Goal: Information Seeking & Learning: Learn about a topic

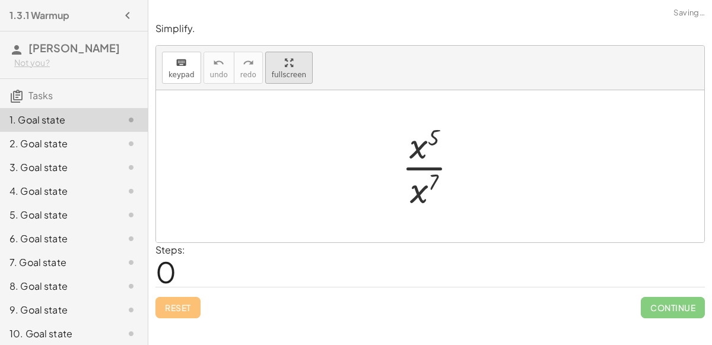
click at [288, 77] on span "fullscreen" at bounding box center [289, 75] width 34 height 8
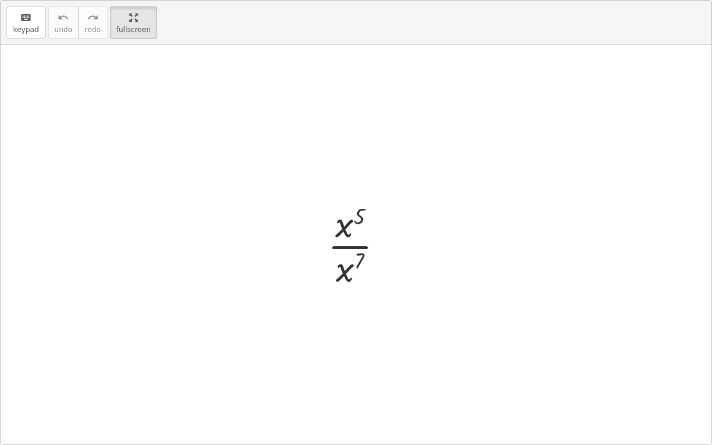
click at [344, 226] on div at bounding box center [361, 244] width 78 height 91
click at [344, 245] on div at bounding box center [361, 244] width 78 height 91
click at [410, 240] on div at bounding box center [356, 244] width 711 height 399
drag, startPoint x: 359, startPoint y: 214, endPoint x: 354, endPoint y: 255, distance: 41.3
click at [354, 255] on div at bounding box center [361, 244] width 78 height 91
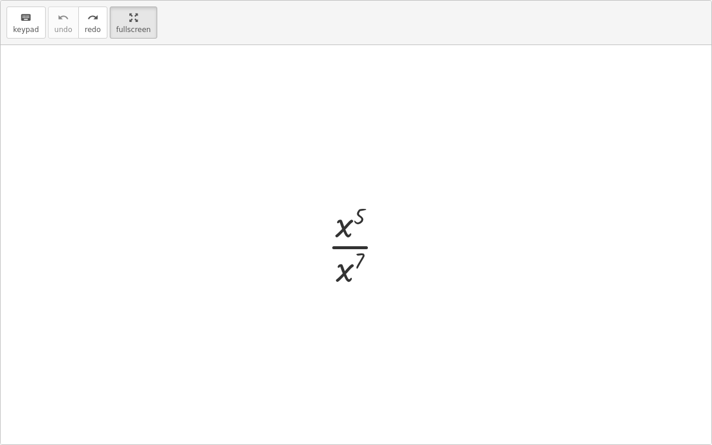
click at [360, 255] on div at bounding box center [361, 244] width 78 height 91
drag, startPoint x: 361, startPoint y: 255, endPoint x: 318, endPoint y: 273, distance: 46.8
click at [318, 273] on div "7 · x 5 · x 7" at bounding box center [356, 244] width 93 height 97
click at [349, 246] on div at bounding box center [361, 244] width 78 height 91
drag, startPoint x: 370, startPoint y: 235, endPoint x: 338, endPoint y: 277, distance: 52.5
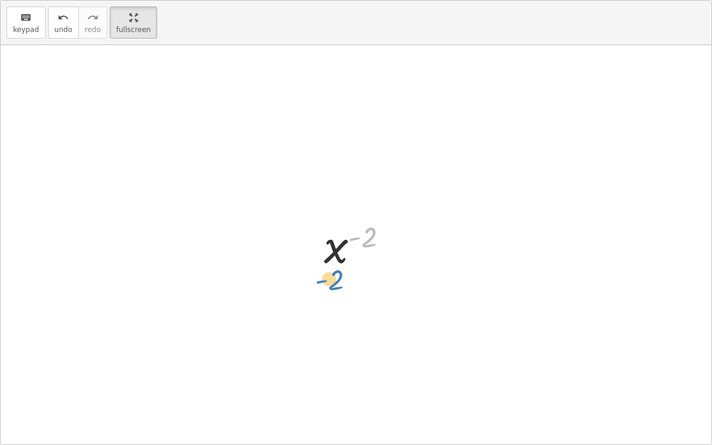
click at [338, 277] on div "· x 5 · x 7 x ( + 5 − 7 ) ( - 2 ) x ( ) - 2" at bounding box center [356, 244] width 711 height 399
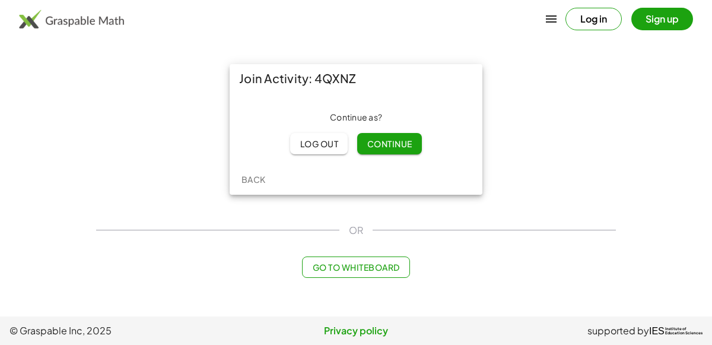
click at [375, 145] on span "Continue" at bounding box center [389, 143] width 45 height 11
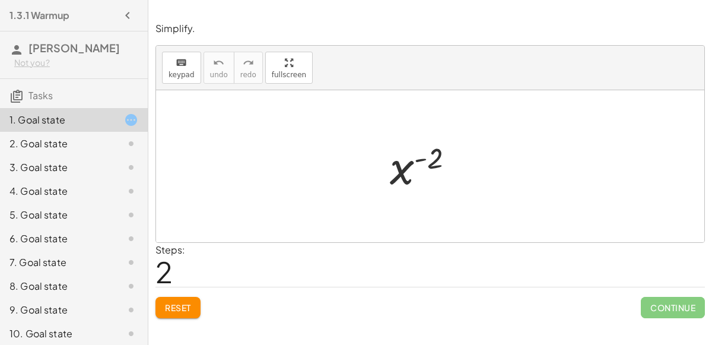
click at [177, 297] on button "Reset" at bounding box center [177, 307] width 45 height 21
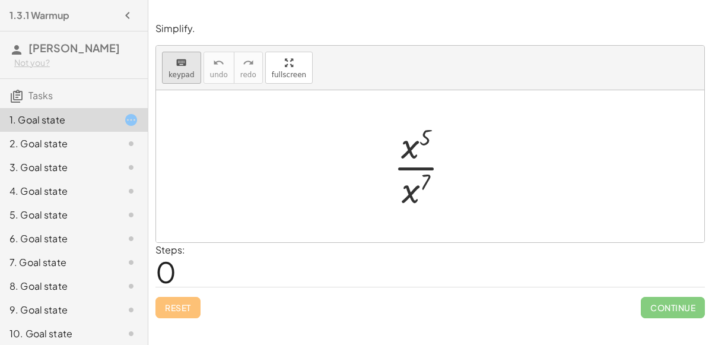
click at [187, 74] on span "keypad" at bounding box center [182, 75] width 26 height 8
click at [267, 149] on div "Simplify. keyboard keypad undo undo redo redo fullscreen Edit expressions · x 5…" at bounding box center [430, 170] width 564 height 310
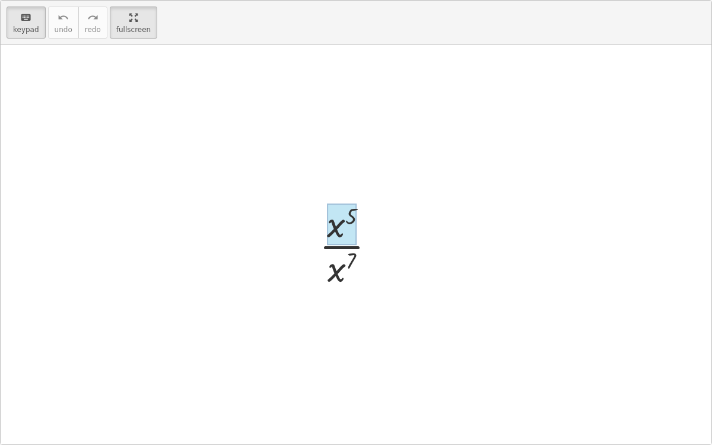
drag, startPoint x: 351, startPoint y: 254, endPoint x: 350, endPoint y: 222, distance: 32.1
click at [350, 222] on div at bounding box center [342, 225] width 30 height 42
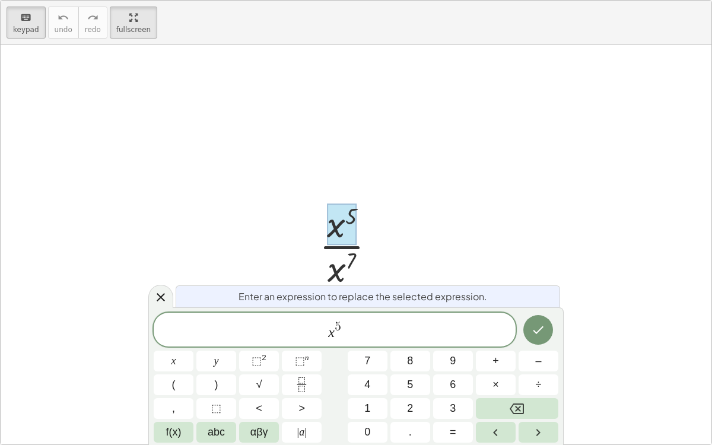
click at [348, 215] on div at bounding box center [342, 225] width 30 height 42
click at [165, 296] on icon at bounding box center [161, 297] width 14 height 14
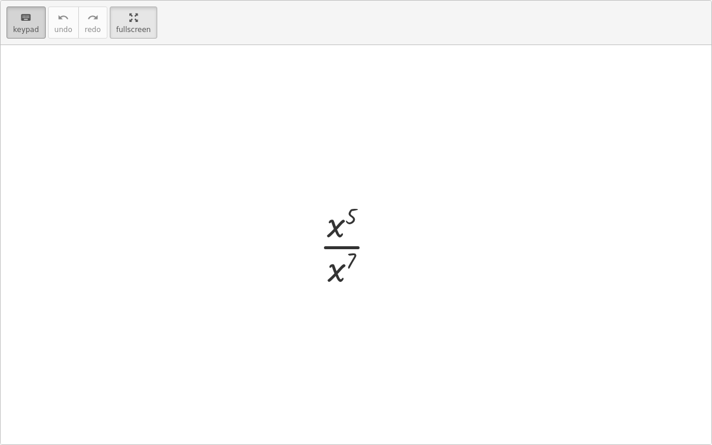
click at [15, 20] on div "keyboard" at bounding box center [26, 17] width 26 height 14
drag, startPoint x: 354, startPoint y: 253, endPoint x: 354, endPoint y: 207, distance: 46.3
click at [354, 207] on div at bounding box center [352, 244] width 78 height 91
drag, startPoint x: 353, startPoint y: 258, endPoint x: 387, endPoint y: 212, distance: 57.2
click at [387, 212] on div at bounding box center [352, 244] width 78 height 91
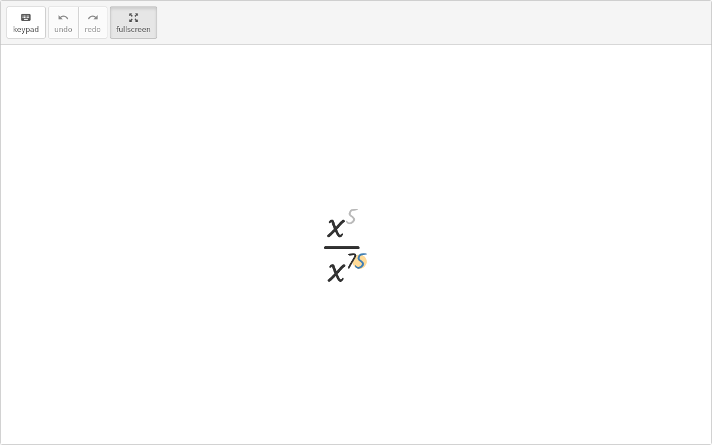
drag, startPoint x: 349, startPoint y: 213, endPoint x: 356, endPoint y: 256, distance: 43.2
click at [356, 256] on div at bounding box center [352, 244] width 78 height 91
drag, startPoint x: 353, startPoint y: 217, endPoint x: 326, endPoint y: 274, distance: 62.4
click at [326, 274] on div at bounding box center [352, 244] width 78 height 91
drag, startPoint x: 335, startPoint y: 228, endPoint x: 337, endPoint y: 288, distance: 60.0
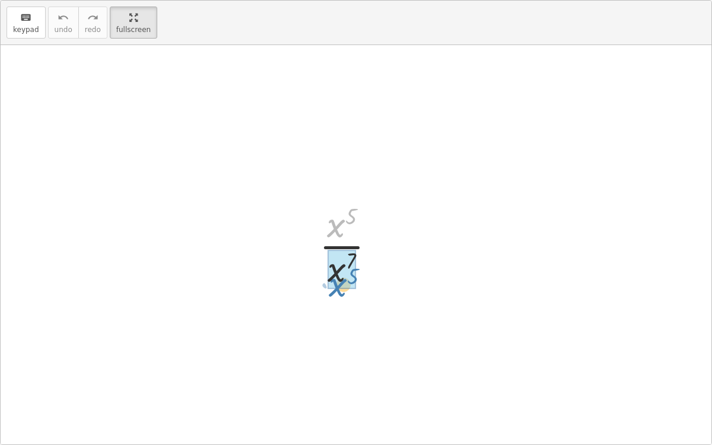
click at [337, 288] on div at bounding box center [352, 244] width 78 height 91
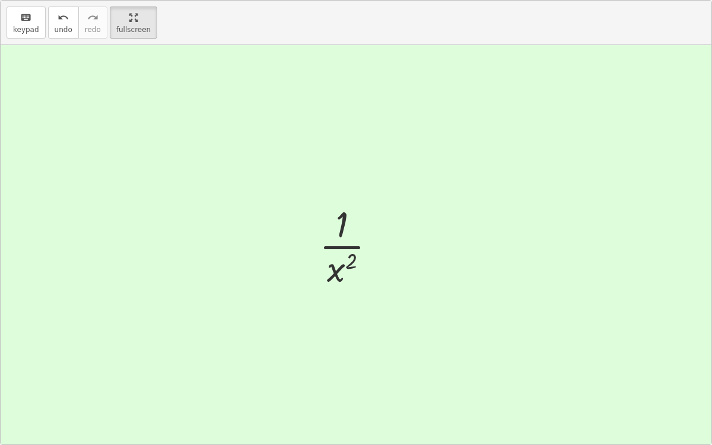
click at [357, 150] on div at bounding box center [356, 244] width 711 height 399
click at [123, 0] on html "1.3.1 Warmup [PERSON_NAME] Not you? Tasks 1. Goal state 2. Goal state 3. Goal s…" at bounding box center [356, 222] width 712 height 445
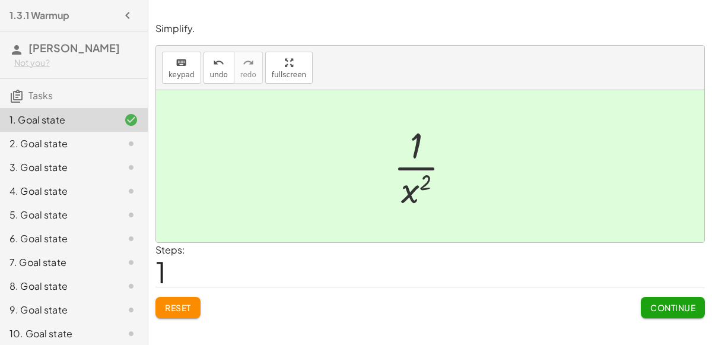
click at [659, 299] on button "Continue" at bounding box center [673, 307] width 64 height 21
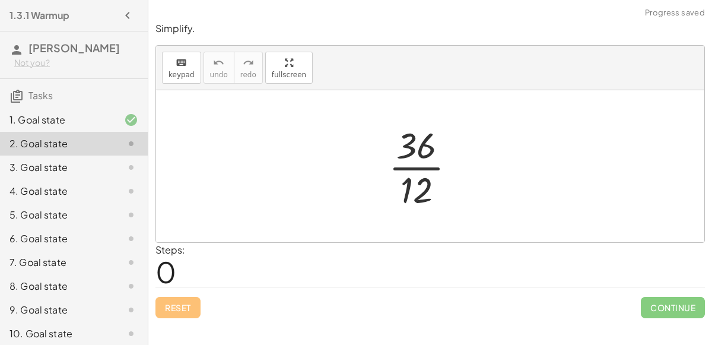
click at [424, 168] on div at bounding box center [427, 165] width 88 height 91
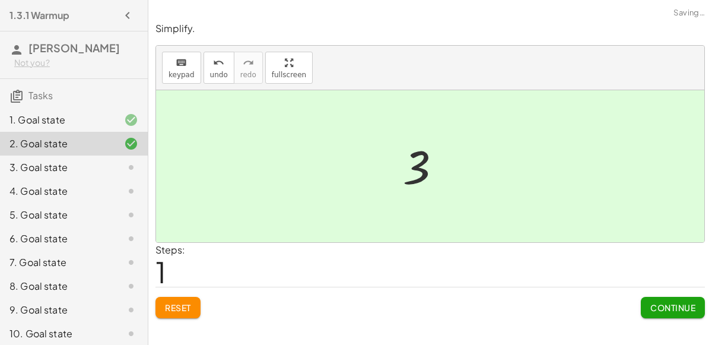
click at [645, 305] on button "Continue" at bounding box center [673, 307] width 64 height 21
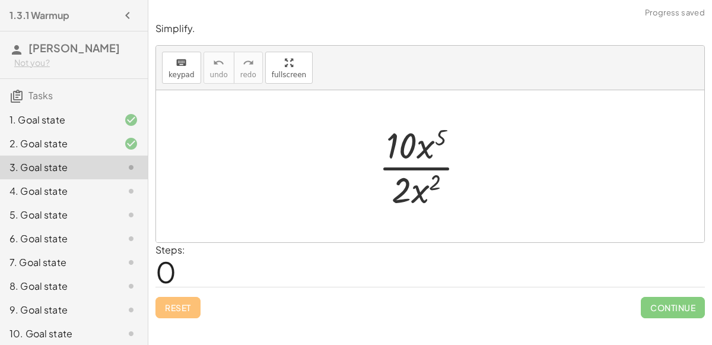
click at [434, 167] on div at bounding box center [427, 165] width 108 height 91
drag, startPoint x: 427, startPoint y: 149, endPoint x: 423, endPoint y: 200, distance: 51.2
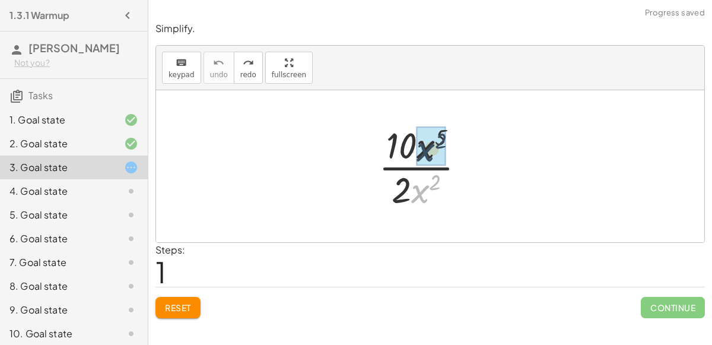
drag, startPoint x: 419, startPoint y: 189, endPoint x: 424, endPoint y: 148, distance: 41.3
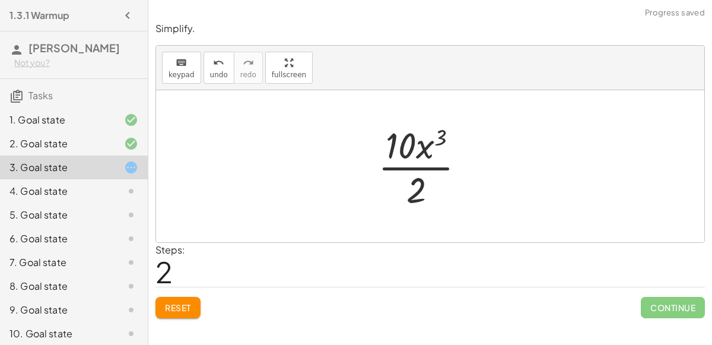
click at [437, 166] on div at bounding box center [426, 165] width 109 height 91
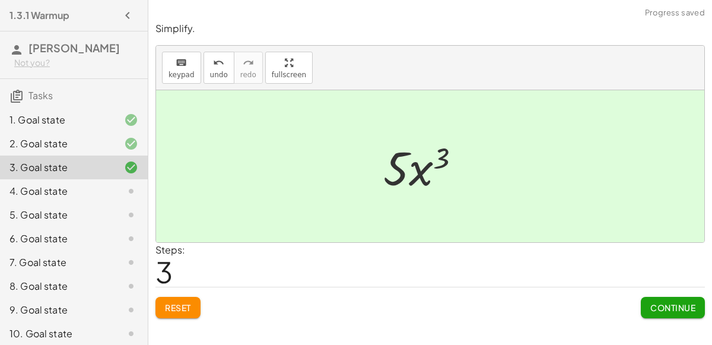
click at [652, 307] on span "Continue" at bounding box center [672, 307] width 45 height 11
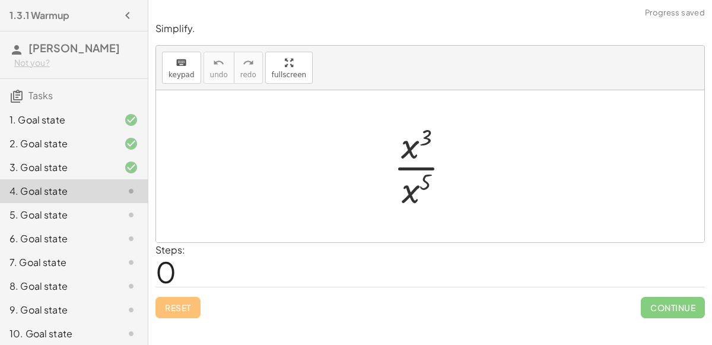
click at [423, 167] on div at bounding box center [427, 165] width 78 height 91
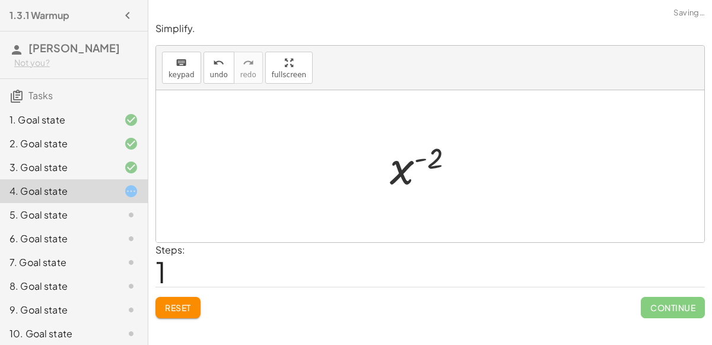
click at [183, 315] on button "Reset" at bounding box center [177, 307] width 45 height 21
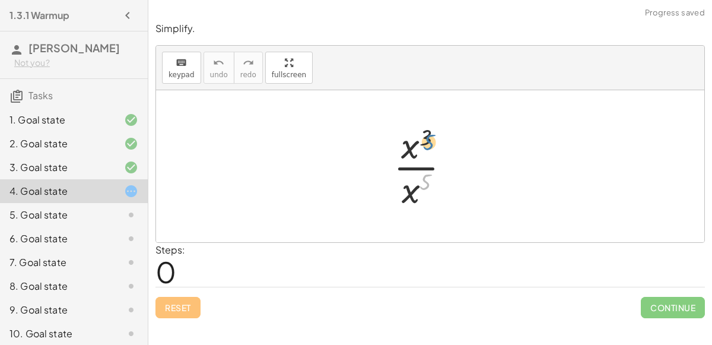
drag, startPoint x: 426, startPoint y: 176, endPoint x: 429, endPoint y: 134, distance: 42.2
click at [429, 134] on div at bounding box center [427, 165] width 78 height 91
drag, startPoint x: 414, startPoint y: 187, endPoint x: 418, endPoint y: 133, distance: 54.1
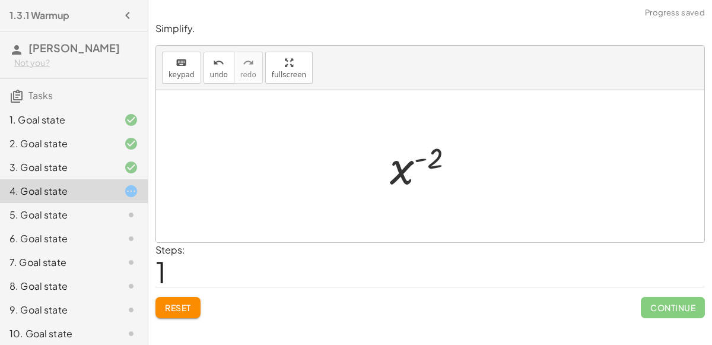
click at [173, 307] on span "Reset" at bounding box center [178, 307] width 26 height 11
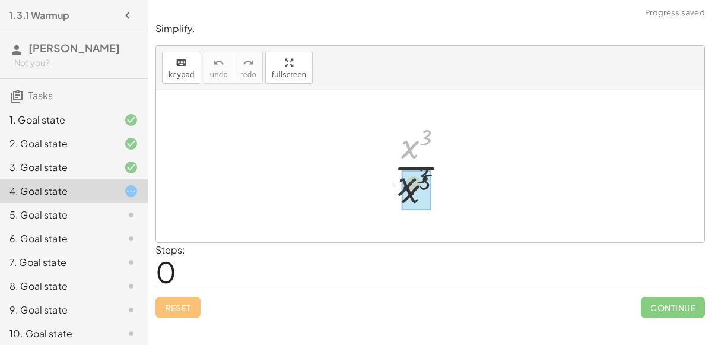
drag, startPoint x: 406, startPoint y: 150, endPoint x: 404, endPoint y: 189, distance: 38.7
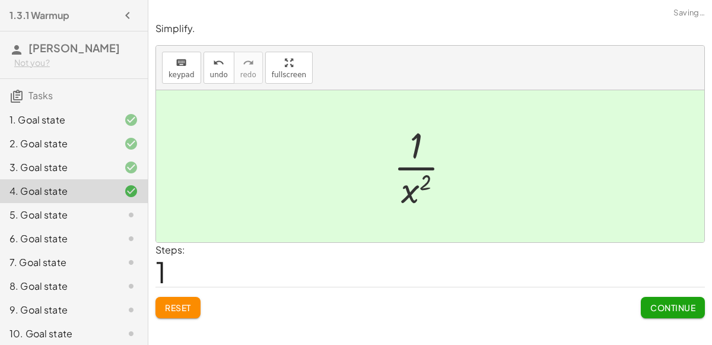
click at [645, 301] on button "Continue" at bounding box center [673, 307] width 64 height 21
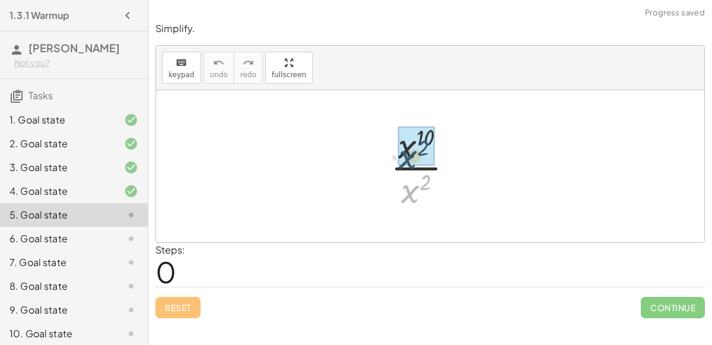
drag, startPoint x: 412, startPoint y: 188, endPoint x: 409, endPoint y: 151, distance: 37.5
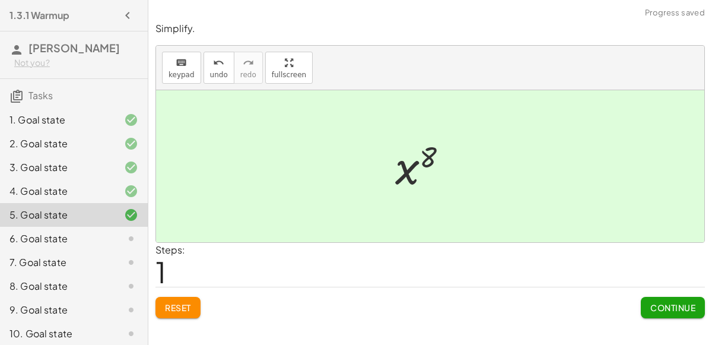
click at [652, 302] on span "Continue" at bounding box center [672, 307] width 45 height 11
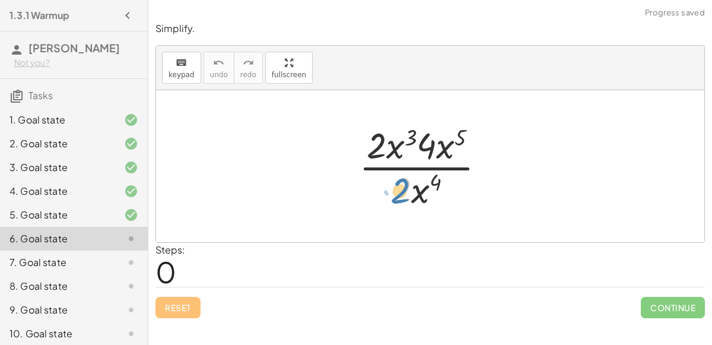
drag, startPoint x: 403, startPoint y: 189, endPoint x: 391, endPoint y: 195, distance: 13.5
click at [391, 195] on div at bounding box center [427, 165] width 148 height 91
drag, startPoint x: 420, startPoint y: 196, endPoint x: 439, endPoint y: 160, distance: 41.2
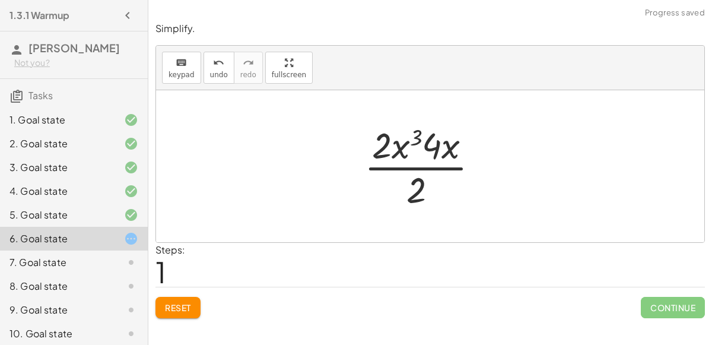
click at [433, 166] on div at bounding box center [426, 165] width 136 height 91
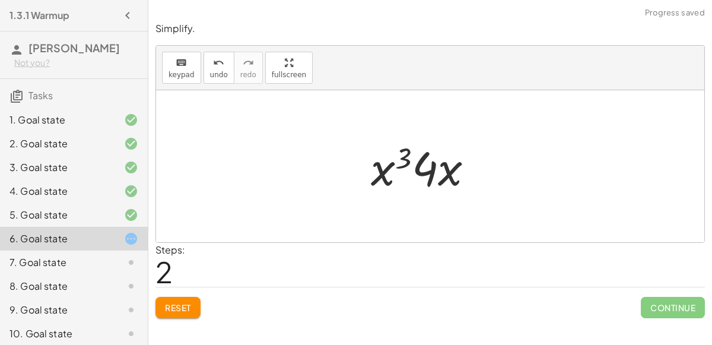
click at [179, 306] on span "Reset" at bounding box center [178, 307] width 26 height 11
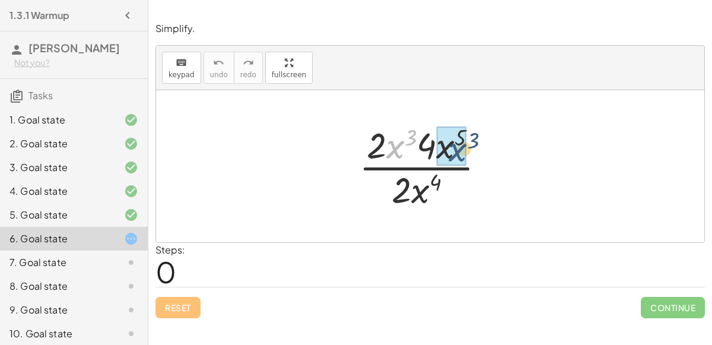
drag, startPoint x: 393, startPoint y: 150, endPoint x: 454, endPoint y: 152, distance: 61.2
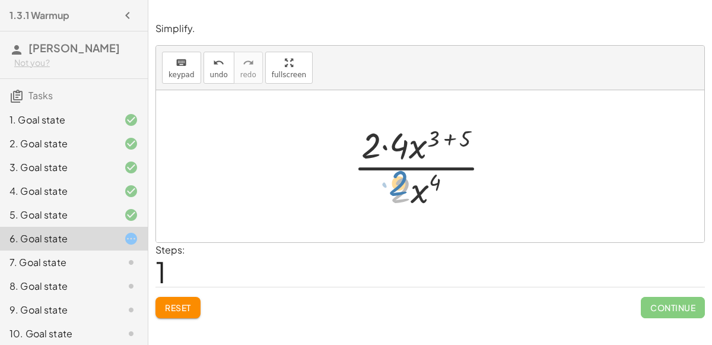
drag, startPoint x: 408, startPoint y: 193, endPoint x: 407, endPoint y: 200, distance: 7.2
click at [407, 200] on div at bounding box center [427, 165] width 158 height 91
click at [384, 147] on div at bounding box center [427, 165] width 158 height 91
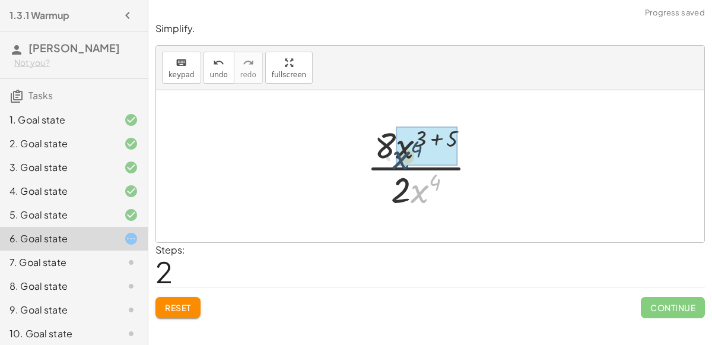
drag, startPoint x: 421, startPoint y: 192, endPoint x: 401, endPoint y: 155, distance: 42.3
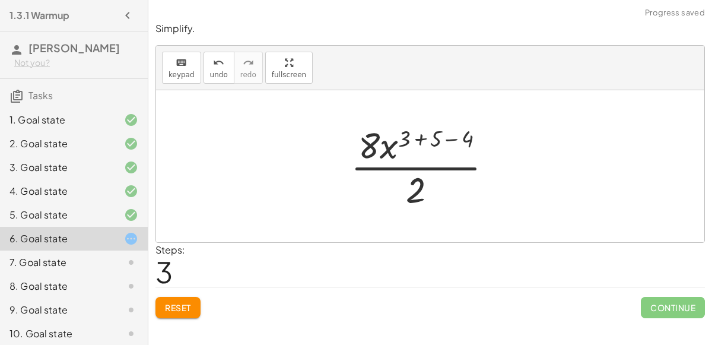
click at [387, 153] on div at bounding box center [426, 165] width 163 height 91
click at [426, 138] on div at bounding box center [426, 165] width 163 height 91
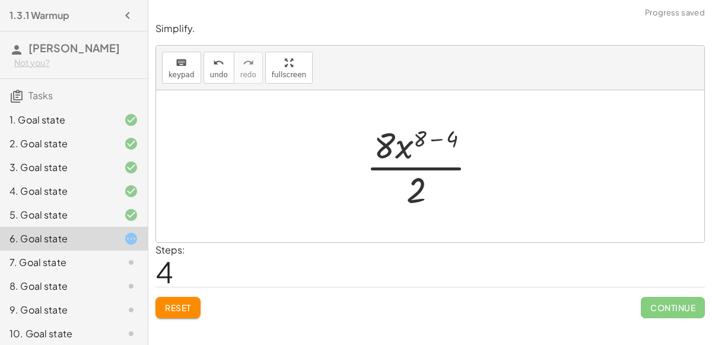
click at [435, 137] on div at bounding box center [426, 165] width 132 height 91
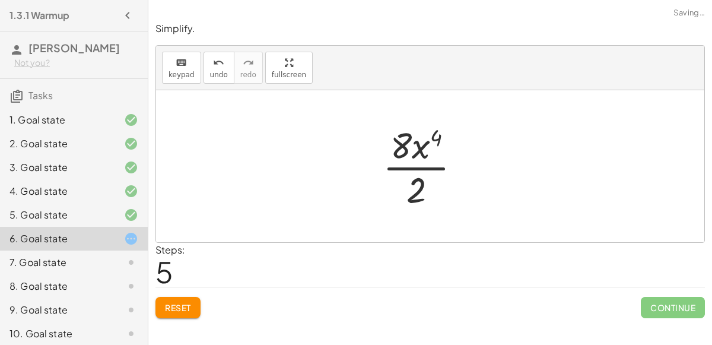
click at [430, 169] on div at bounding box center [427, 165] width 100 height 91
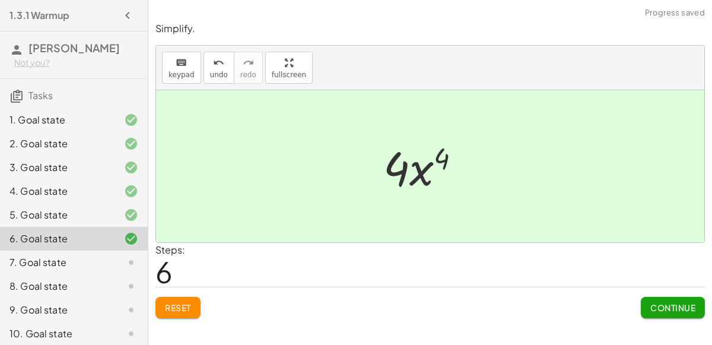
click at [667, 306] on span "Continue" at bounding box center [672, 307] width 45 height 11
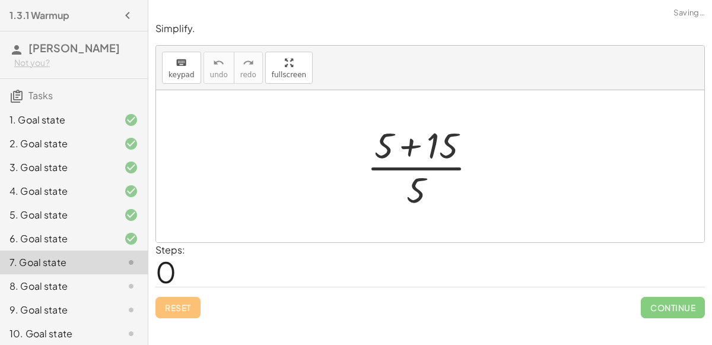
click at [408, 146] on div at bounding box center [427, 165] width 132 height 91
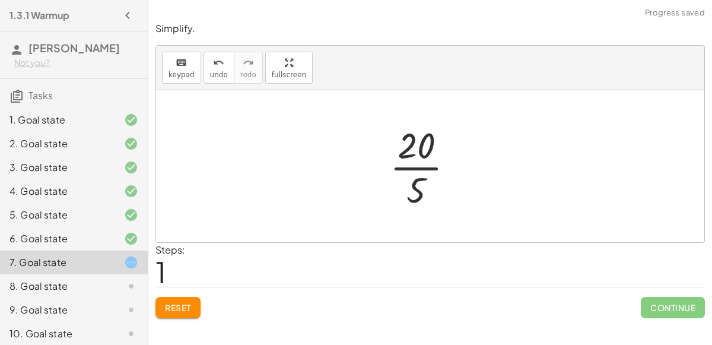
click at [412, 169] on div at bounding box center [426, 165] width 85 height 91
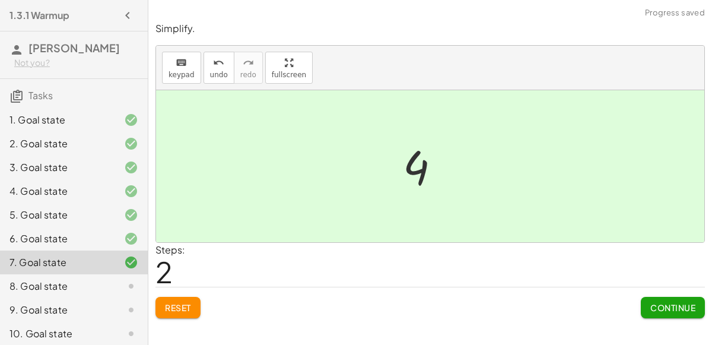
click at [648, 301] on button "Continue" at bounding box center [673, 307] width 64 height 21
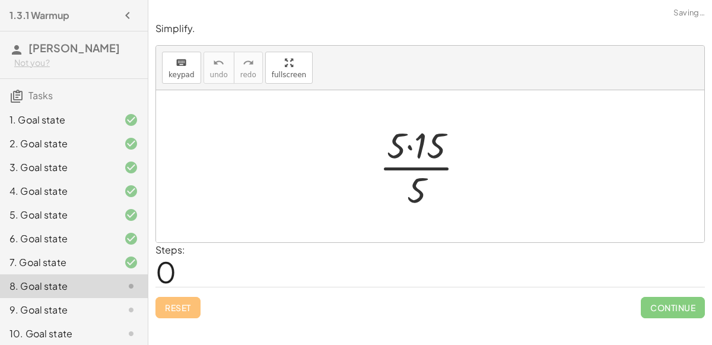
click at [410, 147] on div at bounding box center [426, 165] width 107 height 91
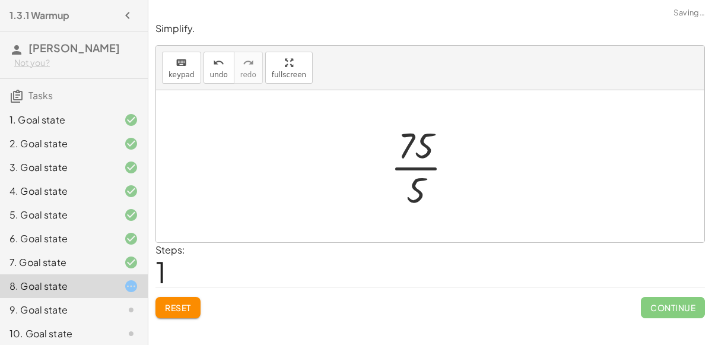
click at [407, 166] on div at bounding box center [427, 165] width 84 height 91
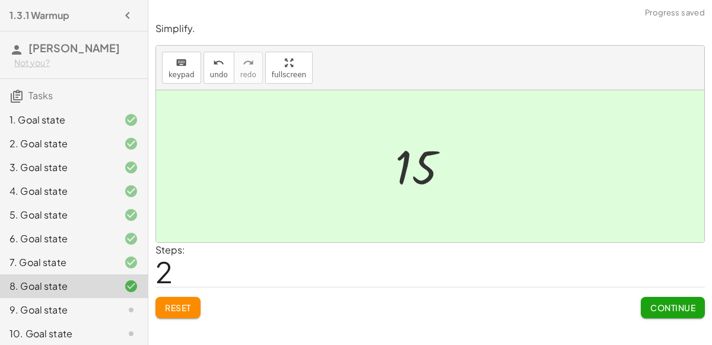
click at [655, 306] on span "Continue" at bounding box center [672, 307] width 45 height 11
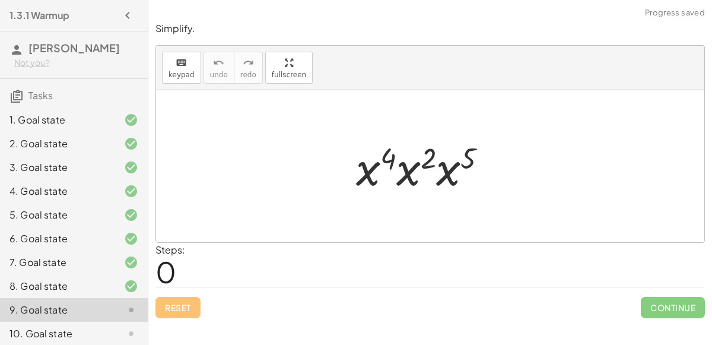
click at [366, 167] on div at bounding box center [426, 166] width 153 height 61
click at [417, 168] on div at bounding box center [426, 166] width 153 height 61
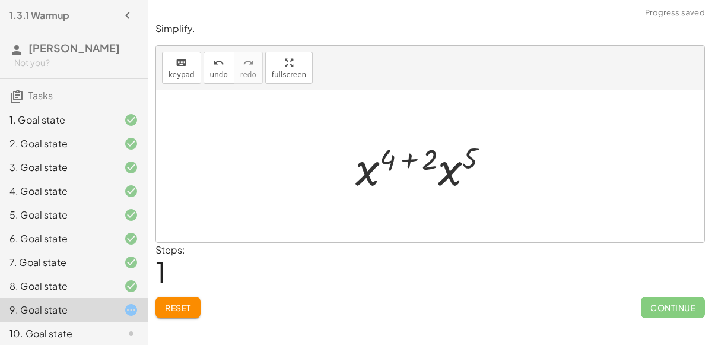
click at [448, 173] on div at bounding box center [427, 166] width 155 height 61
click at [405, 156] on div at bounding box center [426, 166] width 157 height 59
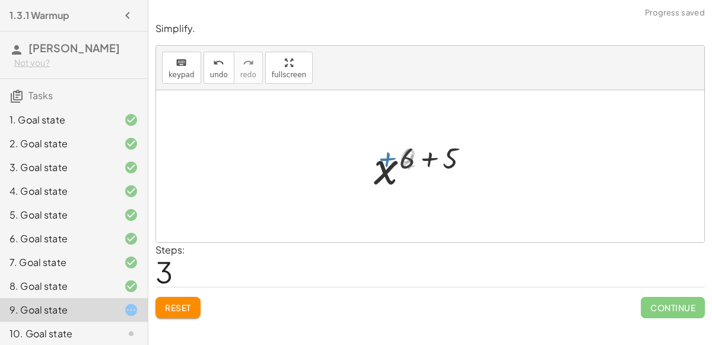
click at [421, 157] on div at bounding box center [426, 166] width 115 height 59
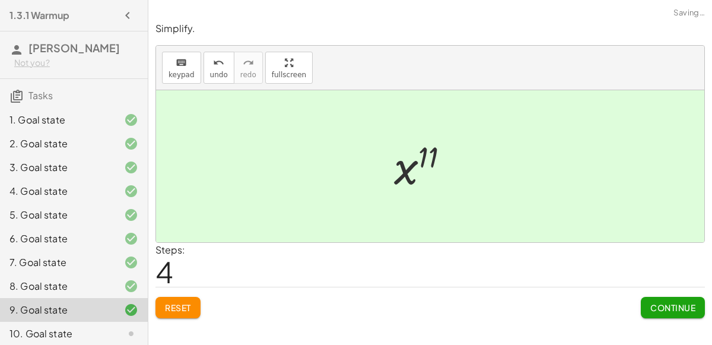
click at [653, 305] on span "Continue" at bounding box center [672, 307] width 45 height 11
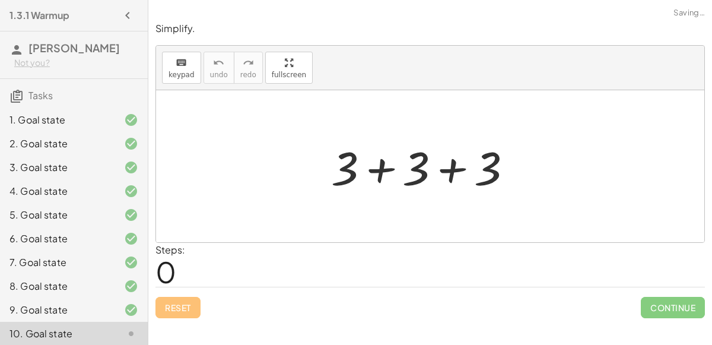
click at [382, 163] on div at bounding box center [426, 166] width 202 height 61
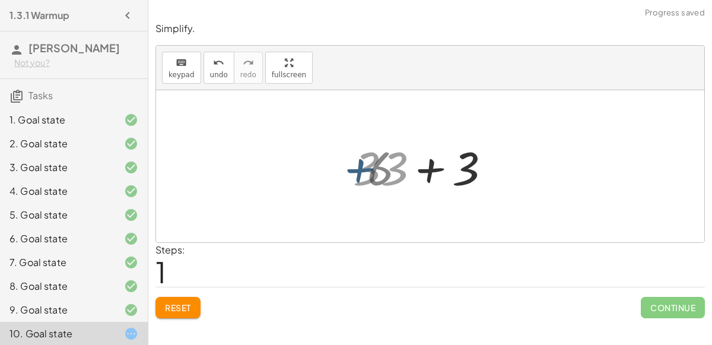
click at [426, 164] on div at bounding box center [426, 166] width 131 height 61
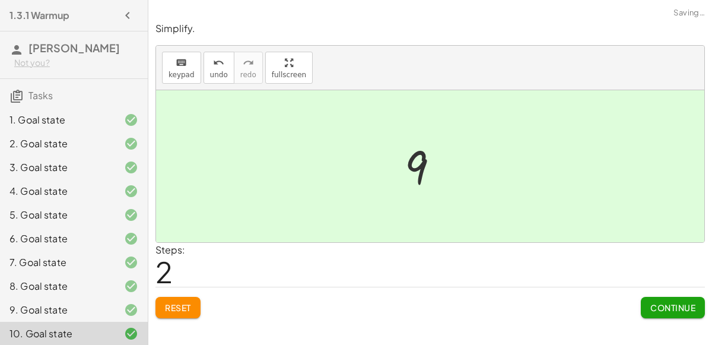
click at [659, 304] on span "Continue" at bounding box center [672, 307] width 45 height 11
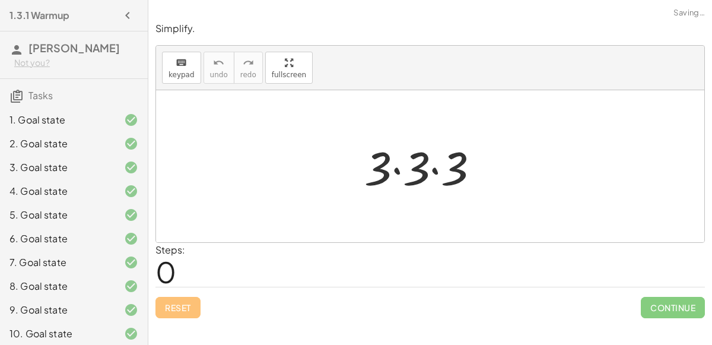
click at [397, 172] on div at bounding box center [426, 166] width 137 height 61
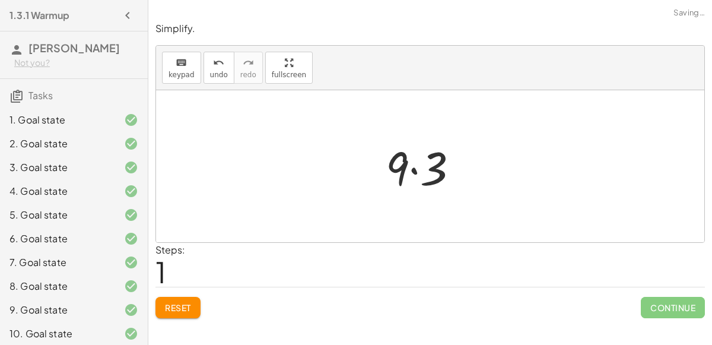
click at [414, 169] on div at bounding box center [427, 166] width 94 height 61
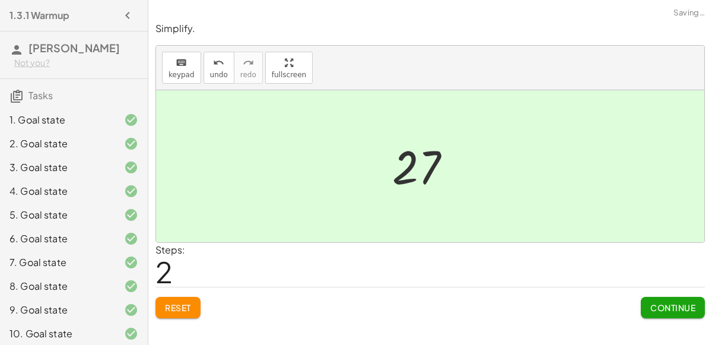
click at [664, 302] on span "Continue" at bounding box center [672, 307] width 45 height 11
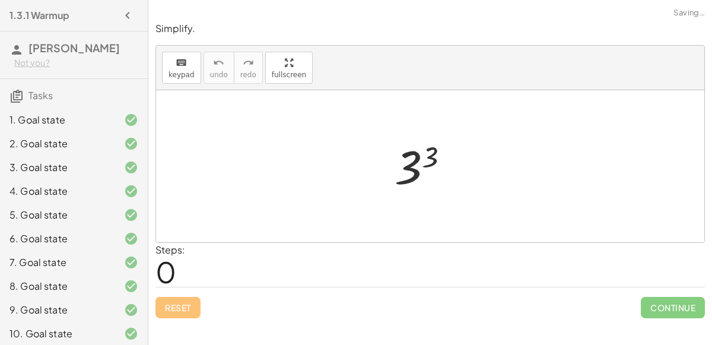
click at [431, 163] on div at bounding box center [427, 166] width 76 height 59
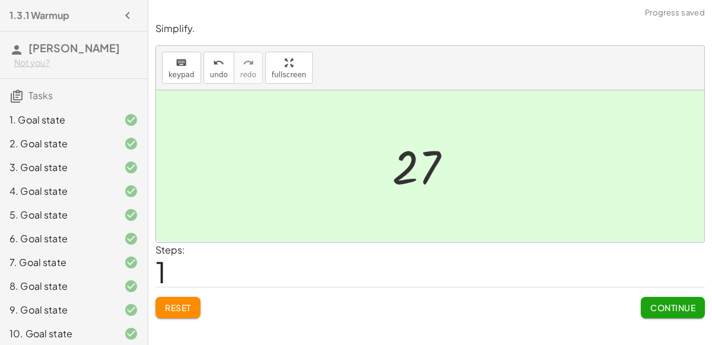
click at [668, 313] on button "Continue" at bounding box center [673, 307] width 64 height 21
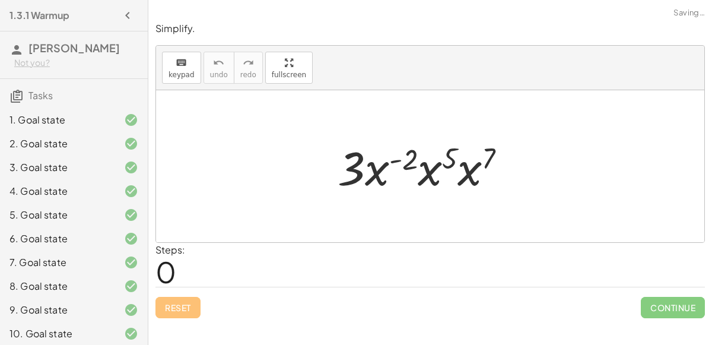
click at [377, 167] on div at bounding box center [427, 166] width 190 height 61
click at [422, 169] on div at bounding box center [427, 166] width 190 height 61
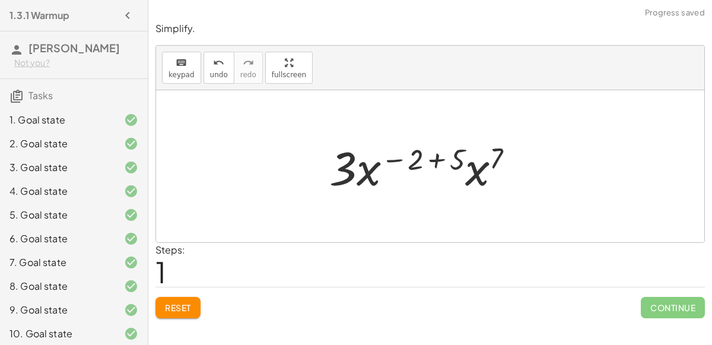
click at [466, 173] on div at bounding box center [426, 166] width 206 height 61
click at [433, 158] on div at bounding box center [427, 166] width 208 height 61
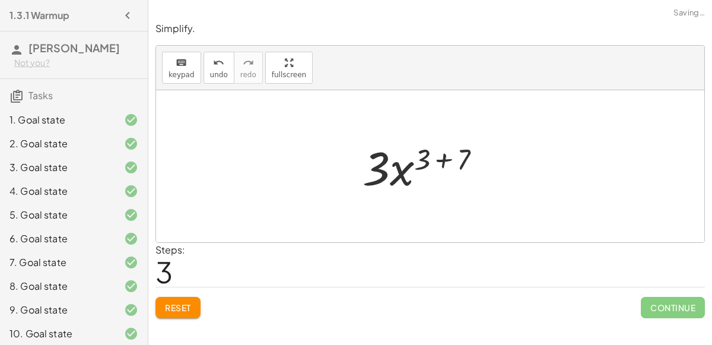
click at [434, 158] on div at bounding box center [427, 166] width 140 height 61
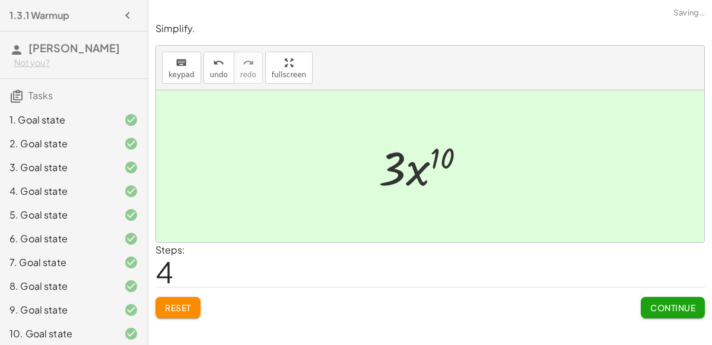
click at [648, 299] on button "Continue" at bounding box center [673, 307] width 64 height 21
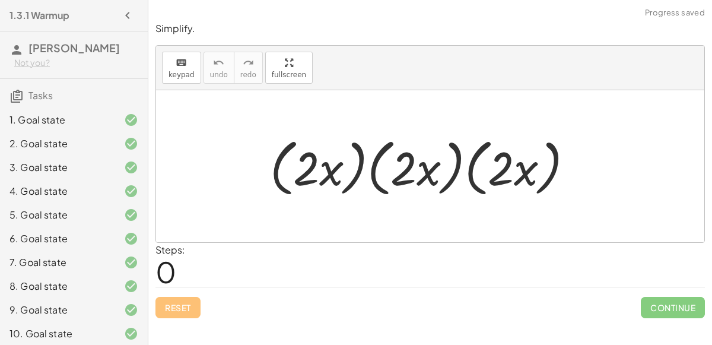
click at [333, 167] on div at bounding box center [426, 166] width 325 height 68
click at [361, 167] on div at bounding box center [426, 166] width 325 height 68
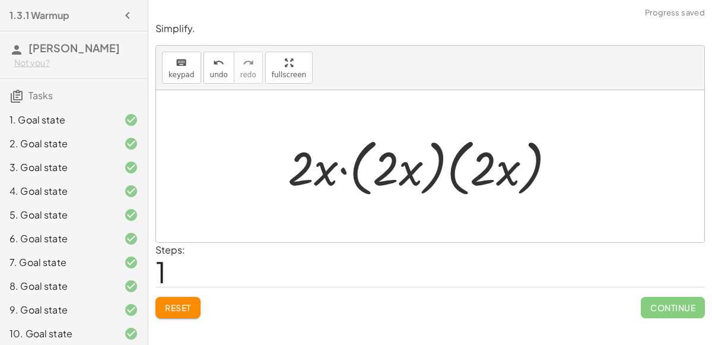
click at [435, 161] on div at bounding box center [426, 166] width 289 height 68
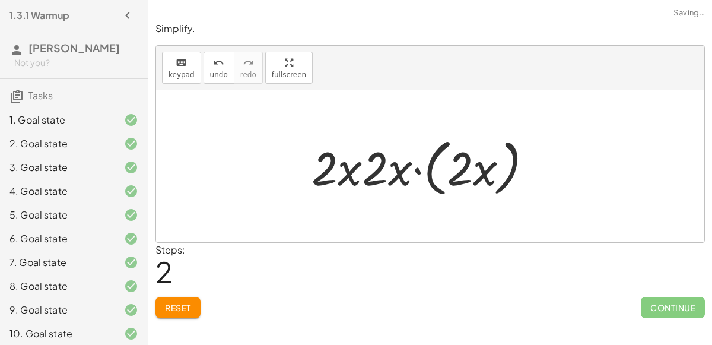
click at [430, 164] on div at bounding box center [427, 166] width 242 height 68
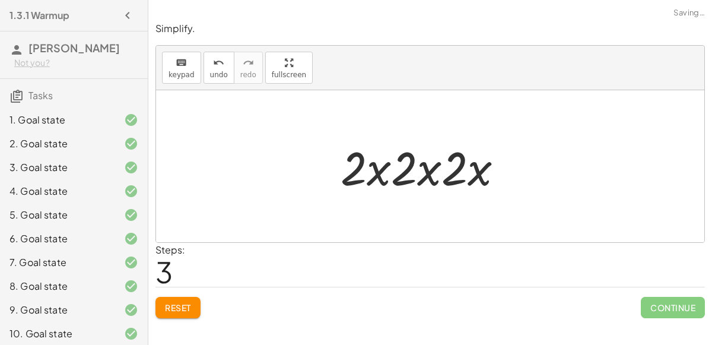
click at [378, 173] on div at bounding box center [427, 166] width 184 height 61
click at [342, 169] on div at bounding box center [427, 166] width 184 height 61
click at [353, 170] on div at bounding box center [427, 166] width 184 height 61
drag, startPoint x: 425, startPoint y: 173, endPoint x: 398, endPoint y: 177, distance: 26.9
click at [398, 177] on div at bounding box center [427, 166] width 184 height 61
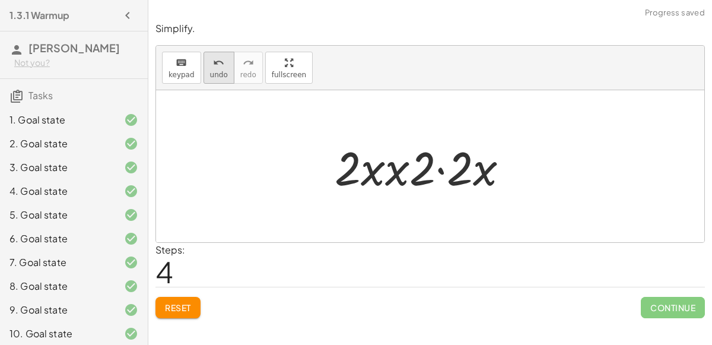
click at [220, 71] on span "undo" at bounding box center [219, 75] width 18 height 8
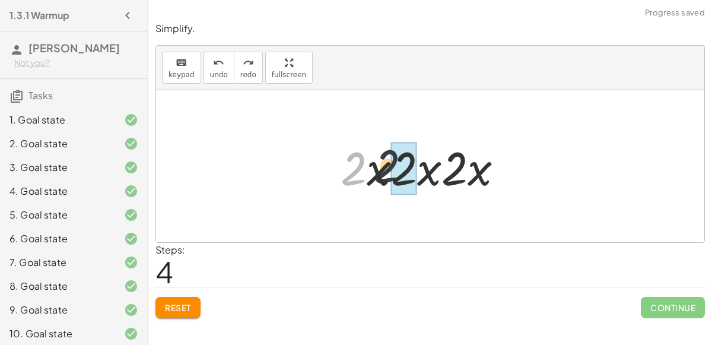
drag, startPoint x: 349, startPoint y: 175, endPoint x: 400, endPoint y: 175, distance: 51.0
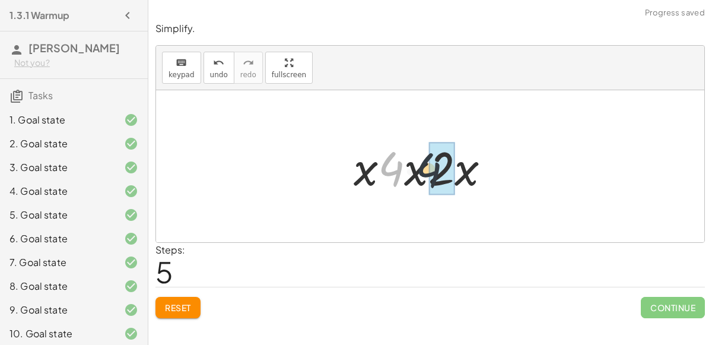
drag, startPoint x: 392, startPoint y: 170, endPoint x: 437, endPoint y: 172, distance: 45.1
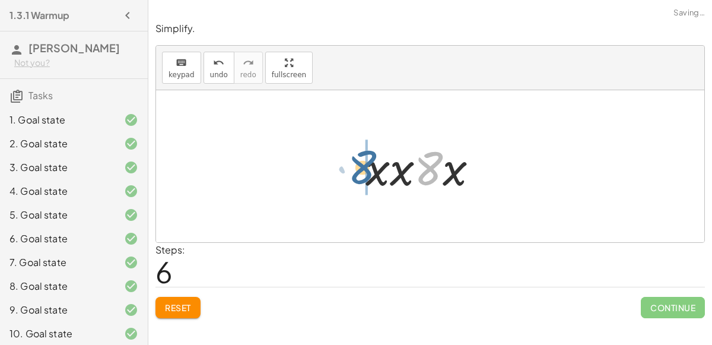
drag, startPoint x: 432, startPoint y: 172, endPoint x: 363, endPoint y: 171, distance: 69.4
click at [363, 171] on div at bounding box center [427, 166] width 135 height 61
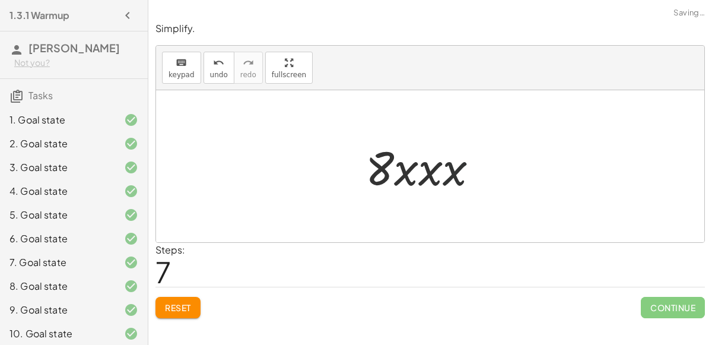
click at [447, 169] on div at bounding box center [427, 166] width 135 height 61
drag, startPoint x: 447, startPoint y: 169, endPoint x: 439, endPoint y: 171, distance: 9.1
click at [439, 171] on div at bounding box center [427, 166] width 126 height 61
click at [434, 172] on div at bounding box center [427, 166] width 126 height 61
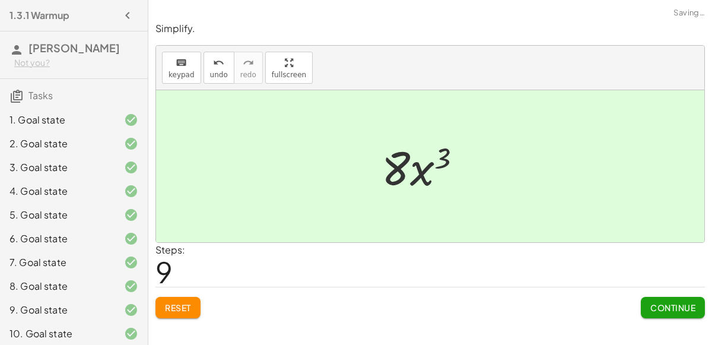
click at [425, 173] on div at bounding box center [427, 166] width 102 height 61
click at [668, 304] on span "Continue" at bounding box center [672, 307] width 45 height 11
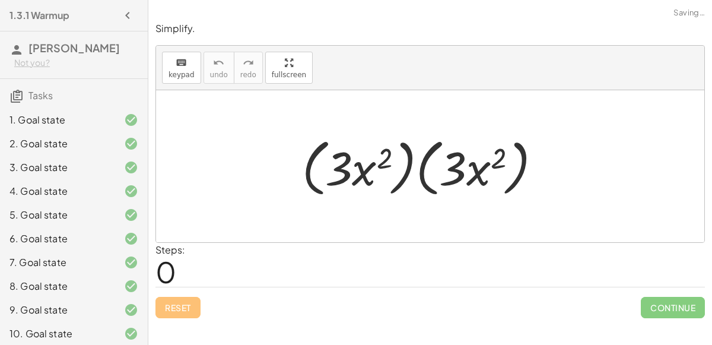
click at [407, 172] on div at bounding box center [426, 166] width 261 height 68
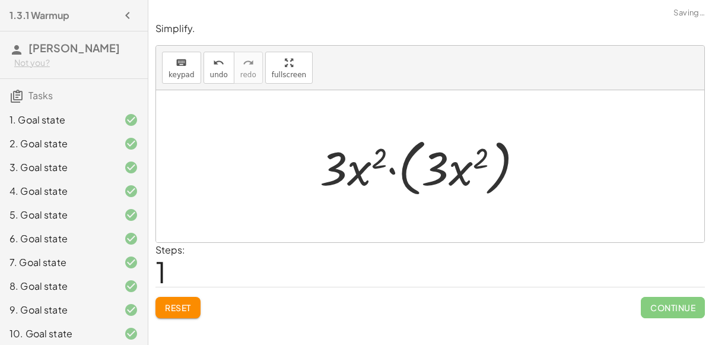
click at [402, 174] on div at bounding box center [426, 166] width 225 height 68
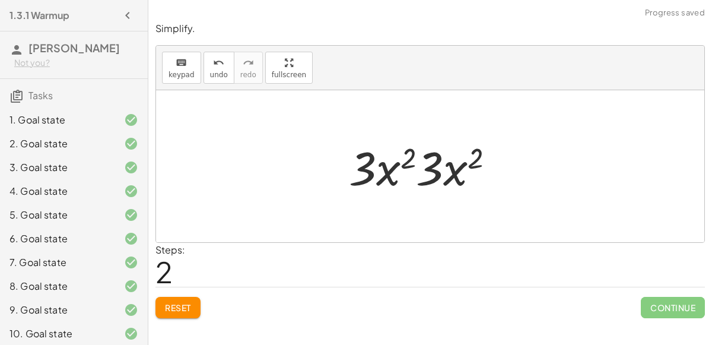
click at [388, 173] on div at bounding box center [426, 166] width 167 height 61
click at [364, 166] on div at bounding box center [426, 166] width 167 height 61
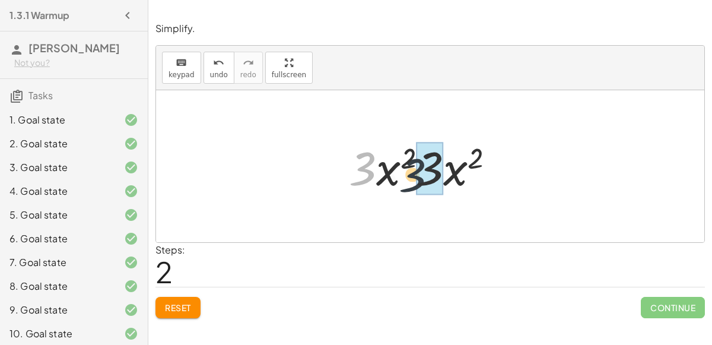
drag, startPoint x: 366, startPoint y: 167, endPoint x: 435, endPoint y: 177, distance: 70.2
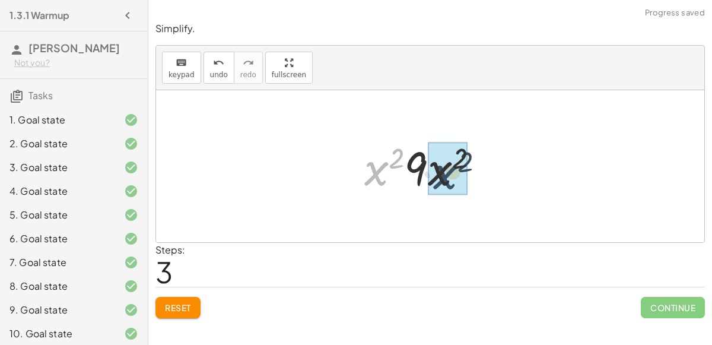
drag, startPoint x: 376, startPoint y: 171, endPoint x: 450, endPoint y: 172, distance: 73.6
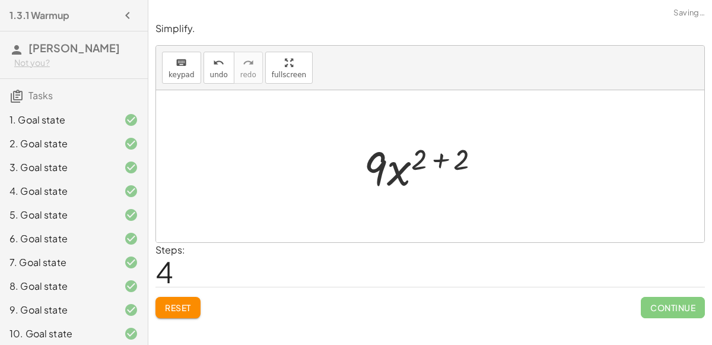
click at [443, 164] on div at bounding box center [427, 166] width 138 height 61
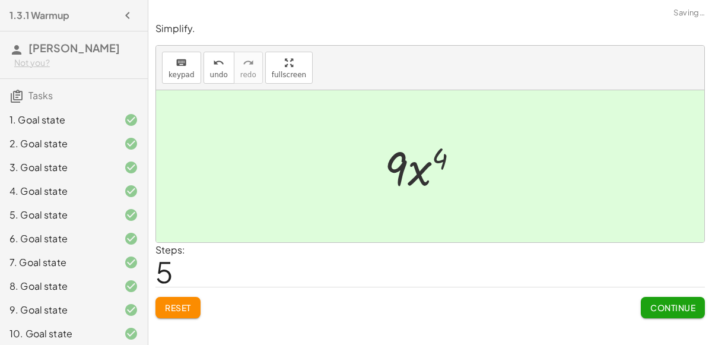
click at [655, 305] on span "Continue" at bounding box center [672, 307] width 45 height 11
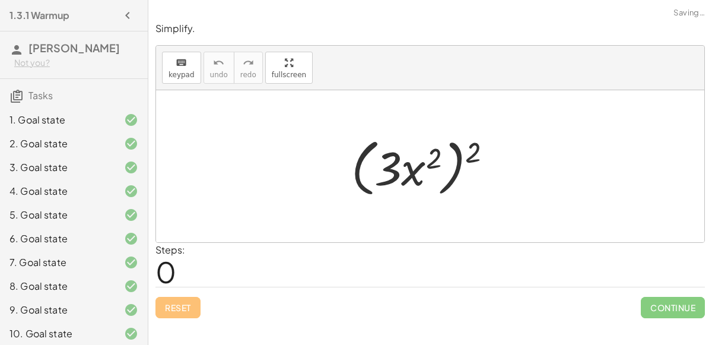
click at [455, 164] on div at bounding box center [426, 166] width 163 height 68
click at [399, 172] on div at bounding box center [426, 166] width 163 height 68
click at [392, 170] on div at bounding box center [426, 166] width 163 height 68
click at [421, 169] on div at bounding box center [426, 166] width 163 height 68
click at [430, 163] on div at bounding box center [426, 166] width 163 height 68
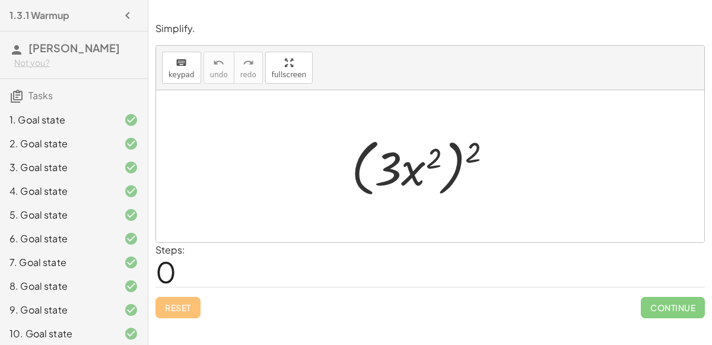
click at [457, 176] on div at bounding box center [426, 166] width 163 height 68
click at [456, 175] on div at bounding box center [426, 166] width 163 height 68
click at [457, 174] on div at bounding box center [426, 166] width 163 height 68
click at [455, 164] on div at bounding box center [426, 166] width 163 height 68
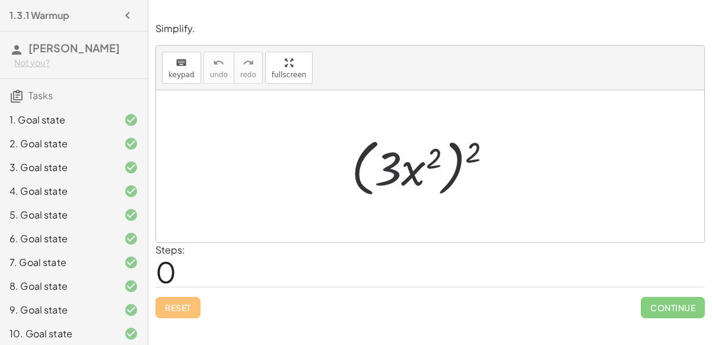
click at [383, 163] on div at bounding box center [426, 166] width 163 height 68
drag, startPoint x: 411, startPoint y: 174, endPoint x: 464, endPoint y: 164, distance: 53.8
click at [464, 164] on div at bounding box center [426, 166] width 163 height 68
drag, startPoint x: 384, startPoint y: 169, endPoint x: 483, endPoint y: 148, distance: 100.6
click at [483, 148] on div at bounding box center [426, 166] width 163 height 68
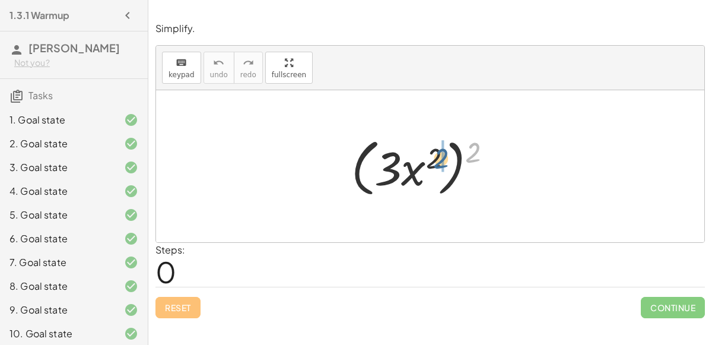
drag, startPoint x: 474, startPoint y: 152, endPoint x: 437, endPoint y: 158, distance: 36.8
click at [437, 158] on div at bounding box center [426, 166] width 163 height 68
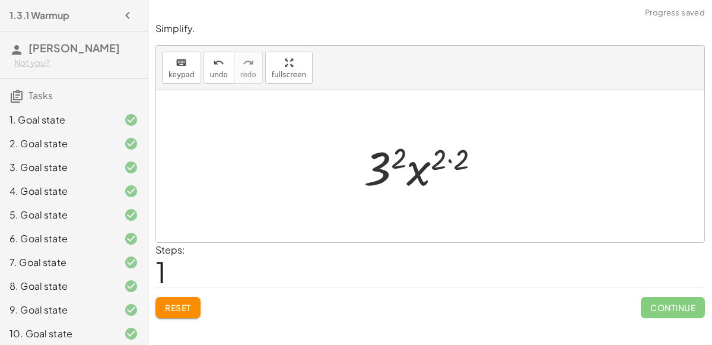
click at [388, 170] on div at bounding box center [427, 166] width 138 height 61
click at [435, 162] on div at bounding box center [426, 166] width 118 height 61
click at [441, 160] on div at bounding box center [426, 166] width 118 height 61
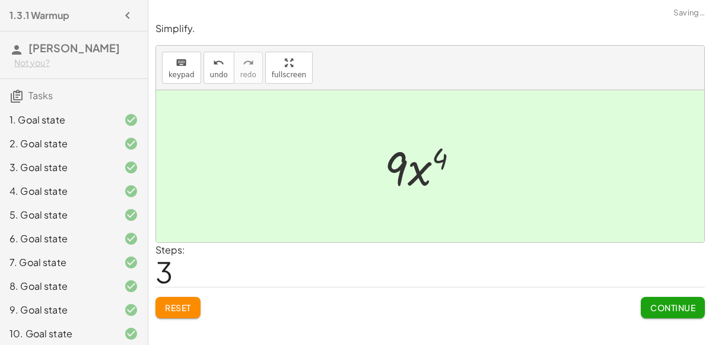
click at [642, 295] on div "Continue" at bounding box center [673, 302] width 64 height 31
click at [646, 300] on button "Continue" at bounding box center [673, 307] width 64 height 21
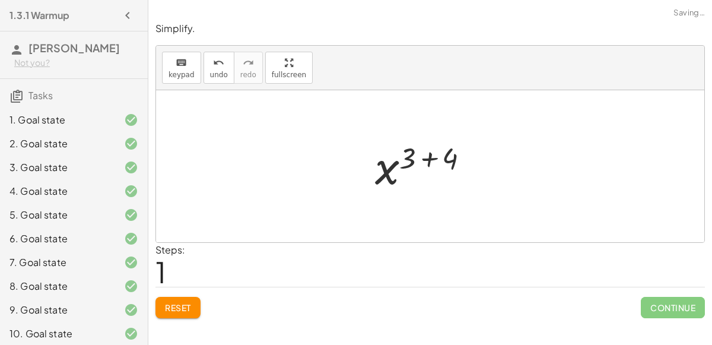
click at [435, 160] on div at bounding box center [427, 166] width 116 height 59
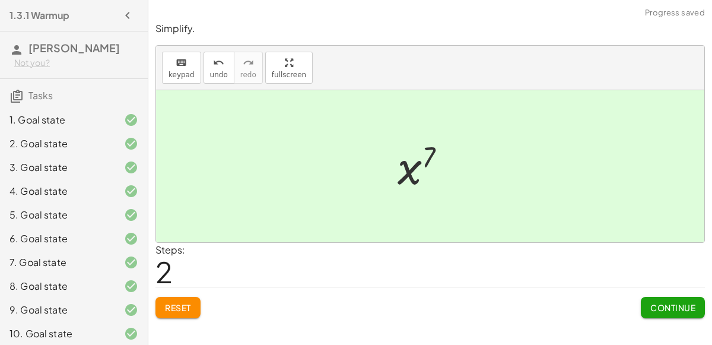
click at [656, 302] on span "Continue" at bounding box center [672, 307] width 45 height 11
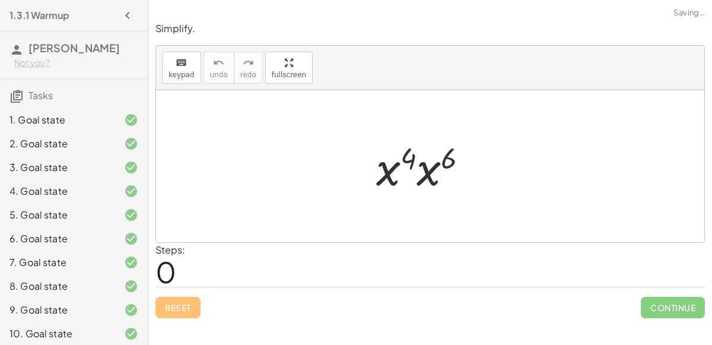
scroll to position [265, 0]
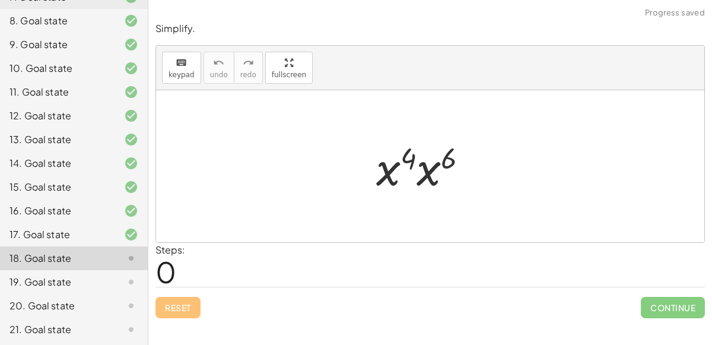
click at [395, 163] on div at bounding box center [426, 166] width 113 height 61
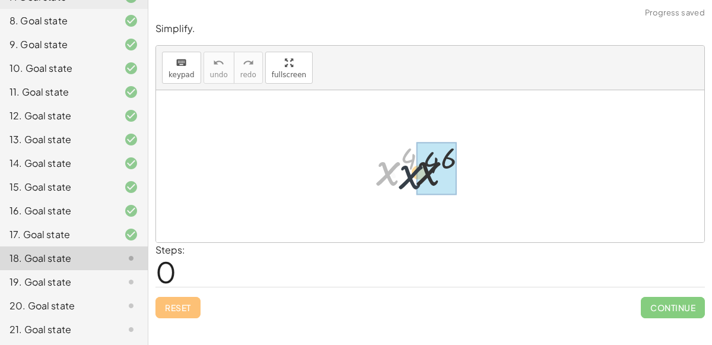
drag, startPoint x: 395, startPoint y: 163, endPoint x: 421, endPoint y: 167, distance: 26.4
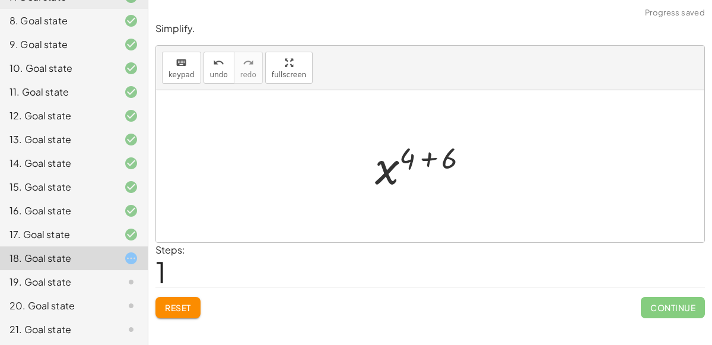
click at [429, 158] on div at bounding box center [426, 166] width 115 height 59
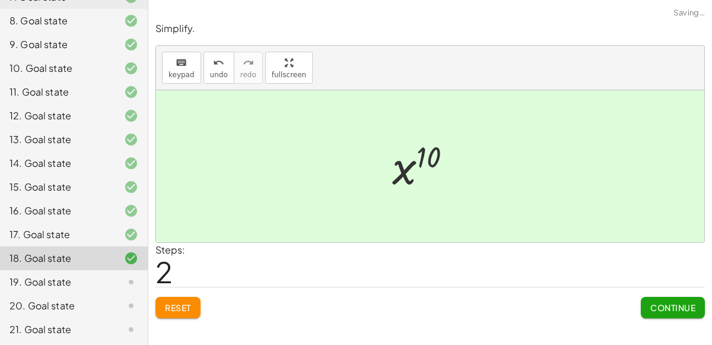
click at [649, 303] on button "Continue" at bounding box center [673, 307] width 64 height 21
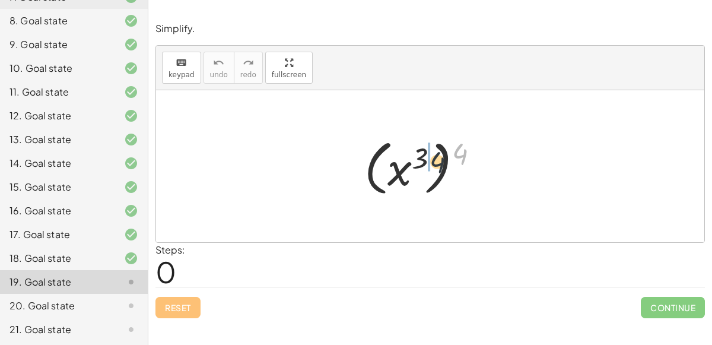
drag, startPoint x: 458, startPoint y: 156, endPoint x: 410, endPoint y: 166, distance: 49.1
click at [410, 166] on div at bounding box center [426, 167] width 136 height 66
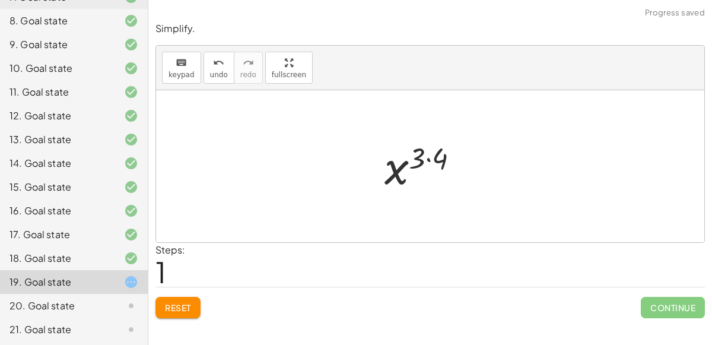
click at [425, 155] on div at bounding box center [427, 166] width 96 height 59
click at [429, 160] on div at bounding box center [427, 166] width 96 height 59
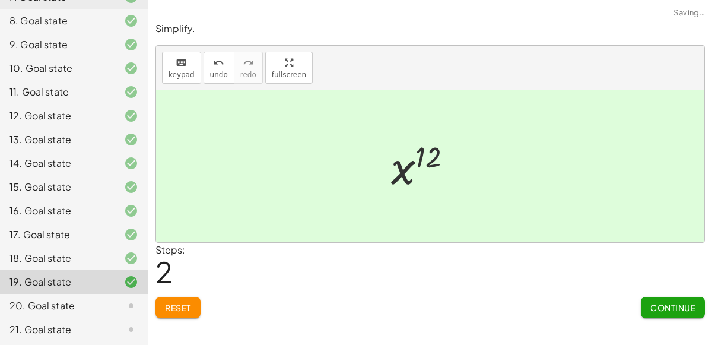
click at [660, 308] on span "Continue" at bounding box center [672, 307] width 45 height 11
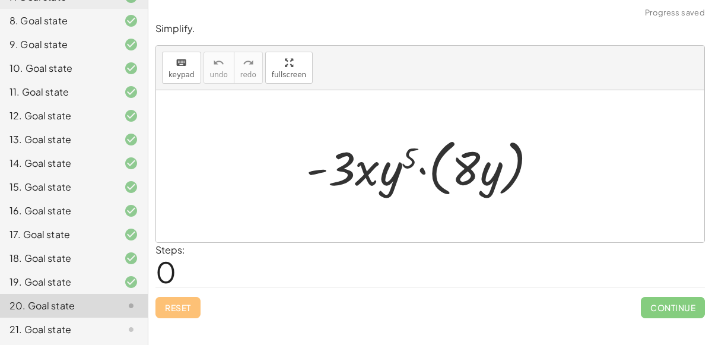
click at [421, 172] on div at bounding box center [426, 166] width 253 height 68
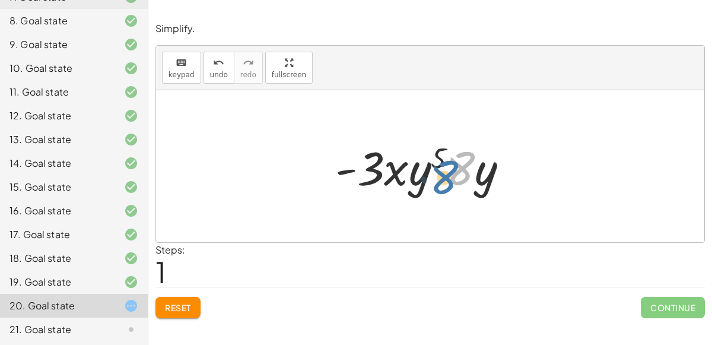
drag, startPoint x: 466, startPoint y: 176, endPoint x: 449, endPoint y: 184, distance: 18.6
click at [449, 184] on div at bounding box center [426, 166] width 195 height 61
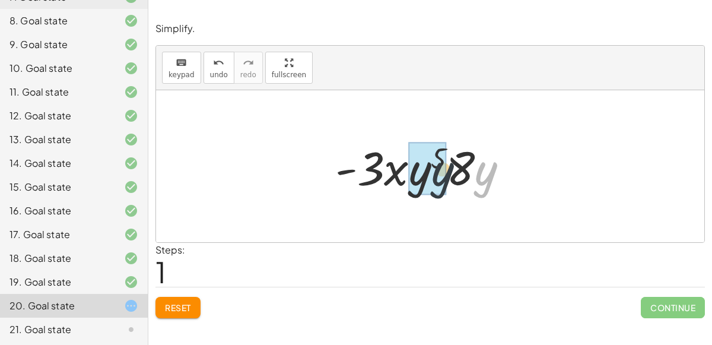
drag, startPoint x: 480, startPoint y: 179, endPoint x: 429, endPoint y: 178, distance: 50.5
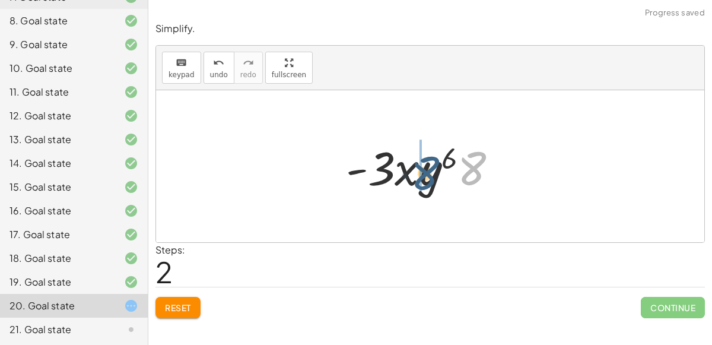
drag, startPoint x: 462, startPoint y: 169, endPoint x: 415, endPoint y: 174, distance: 47.1
click at [415, 174] on div at bounding box center [426, 166] width 173 height 61
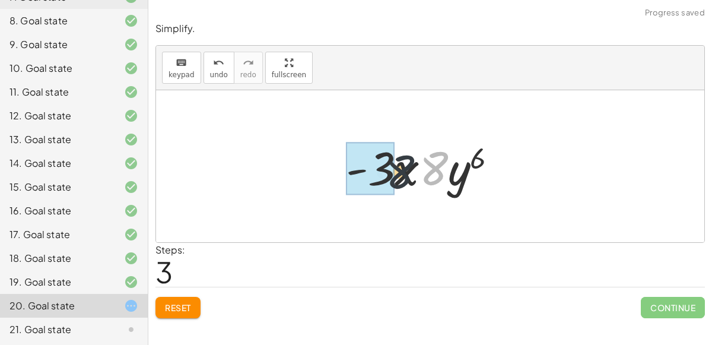
drag, startPoint x: 428, startPoint y: 172, endPoint x: 377, endPoint y: 177, distance: 50.7
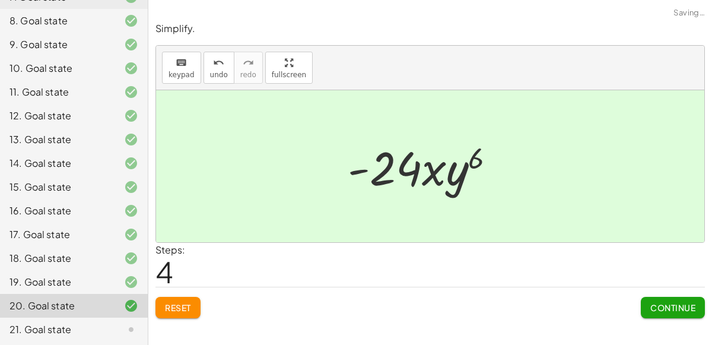
click at [682, 307] on span "Continue" at bounding box center [672, 307] width 45 height 11
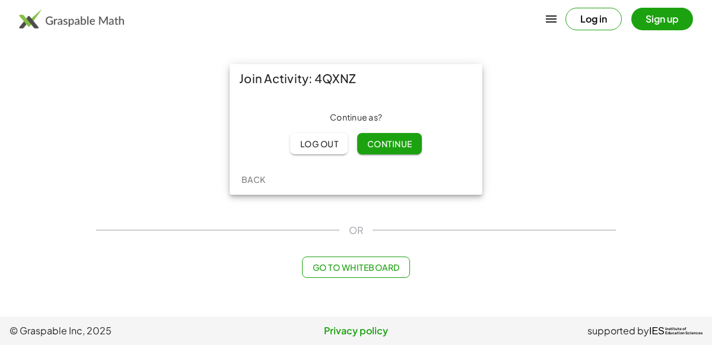
click at [382, 138] on span "Continue" at bounding box center [389, 143] width 45 height 11
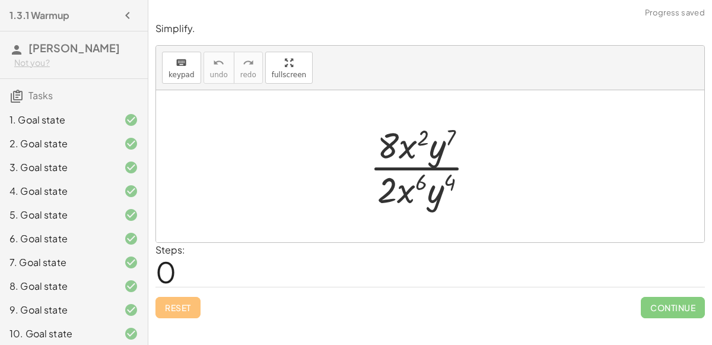
scroll to position [265, 0]
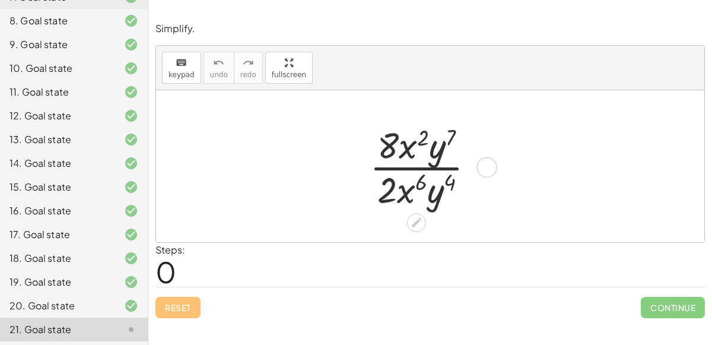
click at [413, 167] on div at bounding box center [427, 165] width 126 height 91
drag, startPoint x: 438, startPoint y: 198, endPoint x: 439, endPoint y: 159, distance: 38.6
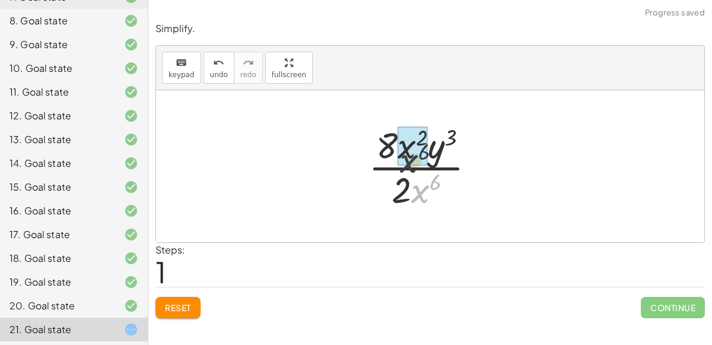
drag, startPoint x: 424, startPoint y: 190, endPoint x: 404, endPoint y: 153, distance: 42.0
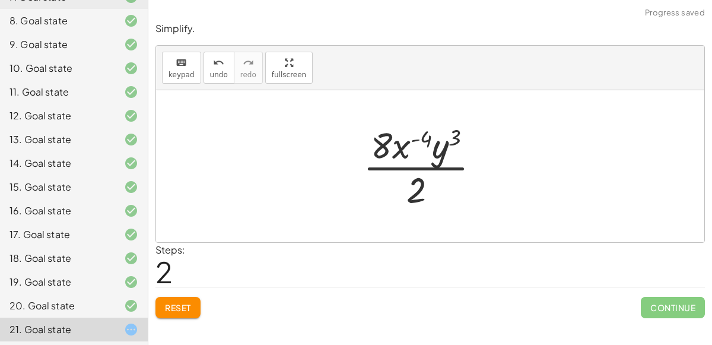
click at [189, 310] on span "Reset" at bounding box center [178, 307] width 26 height 11
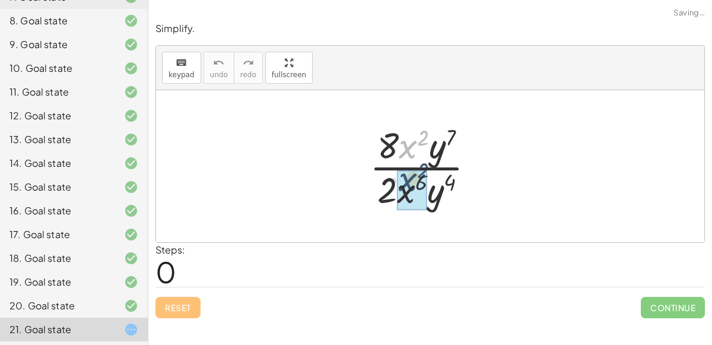
drag, startPoint x: 410, startPoint y: 142, endPoint x: 410, endPoint y: 166, distance: 23.7
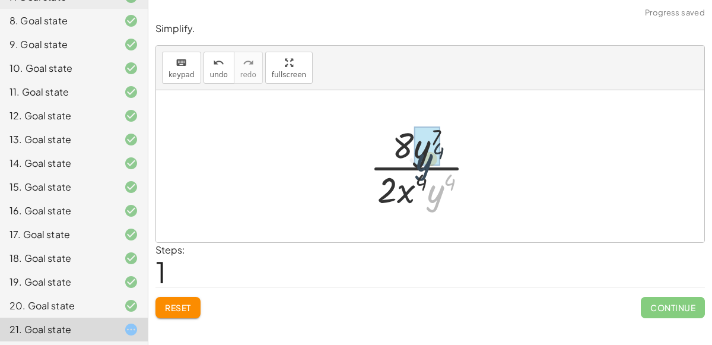
drag, startPoint x: 442, startPoint y: 195, endPoint x: 427, endPoint y: 156, distance: 41.7
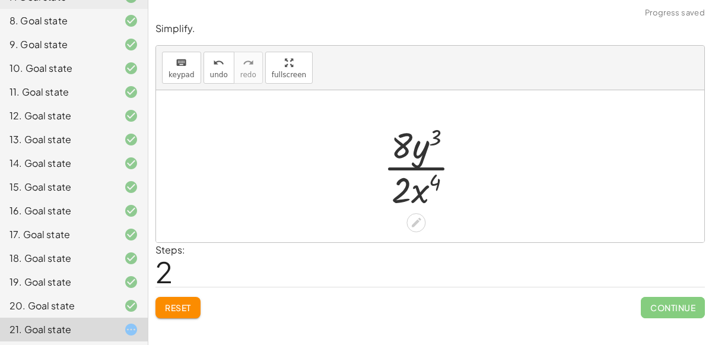
click at [402, 183] on div at bounding box center [426, 165] width 99 height 91
click at [414, 168] on div at bounding box center [426, 165] width 99 height 91
click at [199, 298] on button "Reset" at bounding box center [177, 307] width 45 height 21
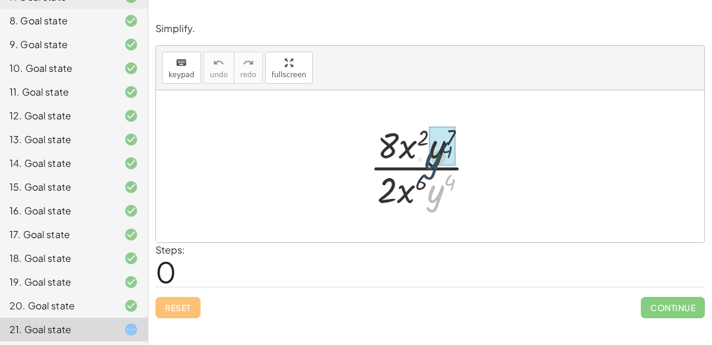
drag, startPoint x: 440, startPoint y: 202, endPoint x: 438, endPoint y: 169, distance: 33.3
click at [438, 169] on div at bounding box center [427, 165] width 126 height 91
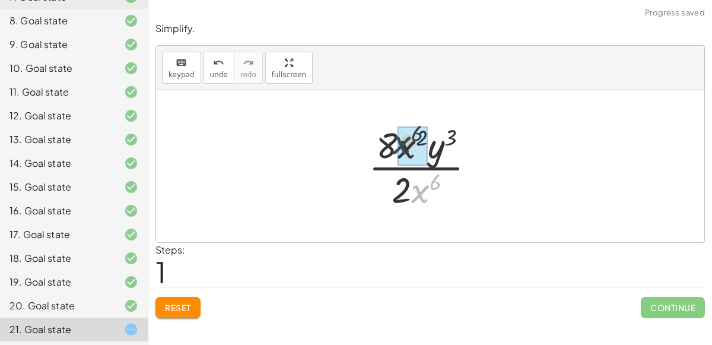
drag, startPoint x: 423, startPoint y: 188, endPoint x: 405, endPoint y: 138, distance: 52.6
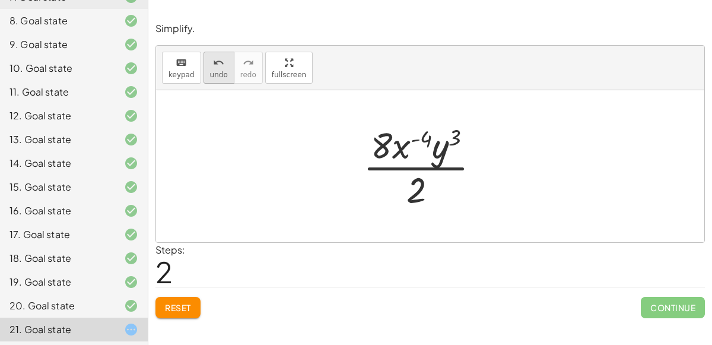
click at [213, 68] on icon "undo" at bounding box center [218, 63] width 11 height 14
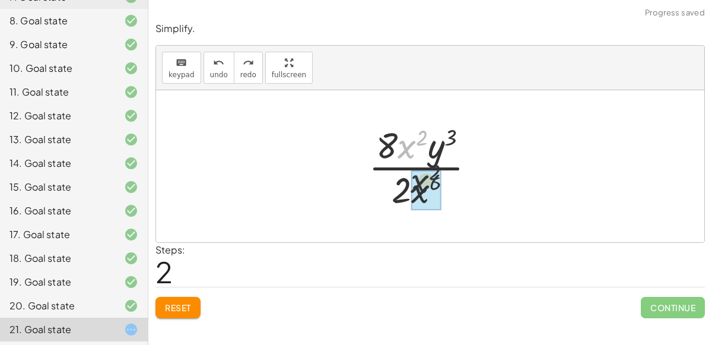
drag, startPoint x: 406, startPoint y: 142, endPoint x: 424, endPoint y: 188, distance: 49.3
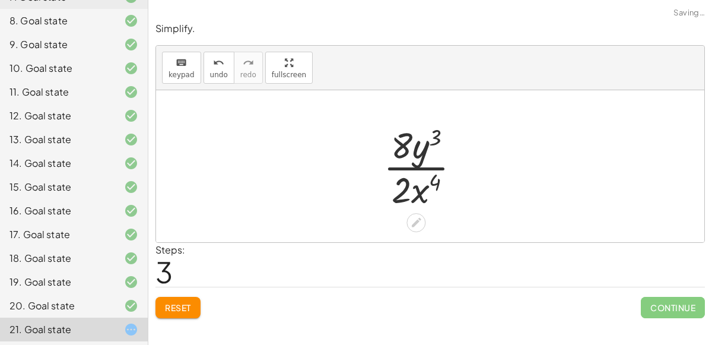
click at [408, 166] on div at bounding box center [426, 165] width 99 height 91
click at [401, 141] on div at bounding box center [426, 165] width 99 height 91
drag, startPoint x: 402, startPoint y: 143, endPoint x: 419, endPoint y: 148, distance: 18.0
click at [419, 148] on div at bounding box center [426, 165] width 99 height 91
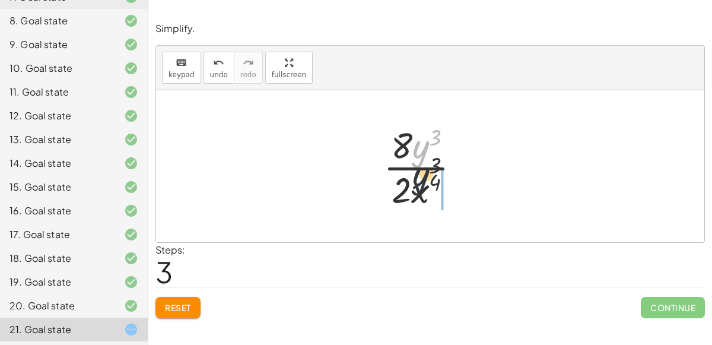
drag, startPoint x: 425, startPoint y: 148, endPoint x: 421, endPoint y: 196, distance: 48.8
click at [421, 196] on div at bounding box center [426, 165] width 99 height 91
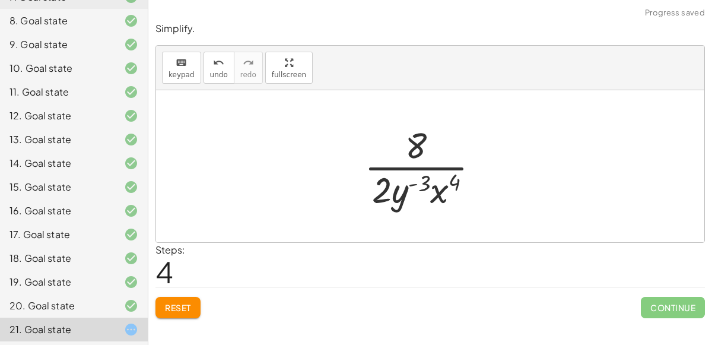
click at [185, 310] on span "Reset" at bounding box center [178, 307] width 26 height 11
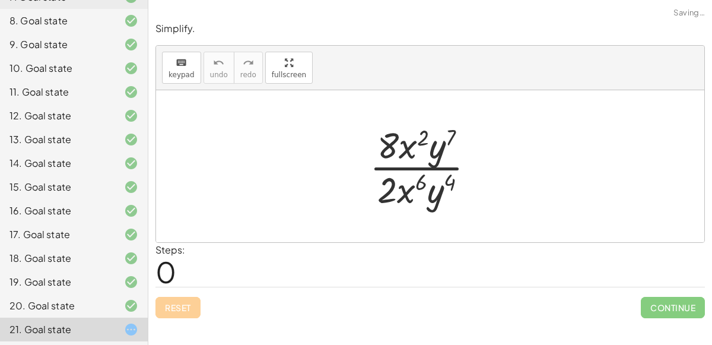
click at [185, 310] on div "Reset Continue" at bounding box center [430, 302] width 550 height 31
click at [388, 185] on div at bounding box center [427, 165] width 126 height 91
drag, startPoint x: 404, startPoint y: 188, endPoint x: 447, endPoint y: 192, distance: 44.1
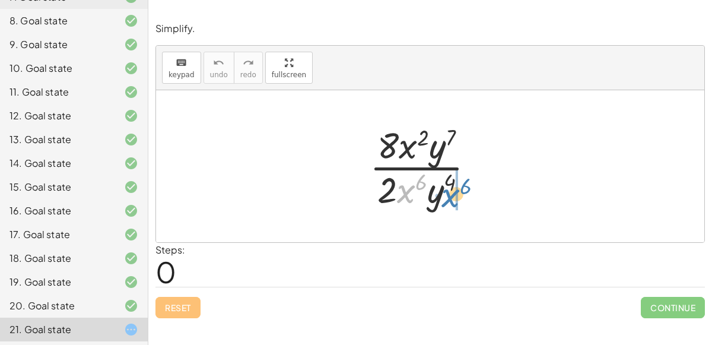
click at [447, 192] on div at bounding box center [427, 165] width 126 height 91
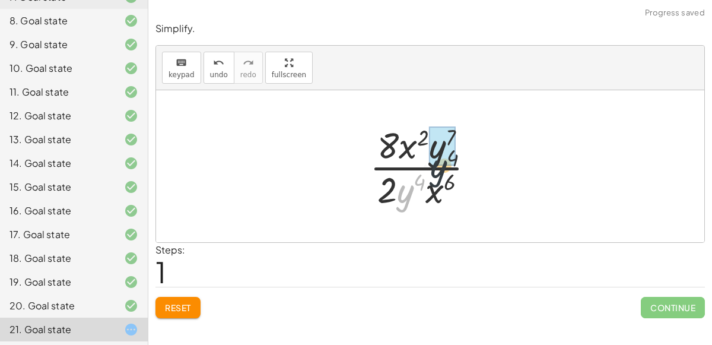
drag, startPoint x: 407, startPoint y: 191, endPoint x: 440, endPoint y: 164, distance: 42.3
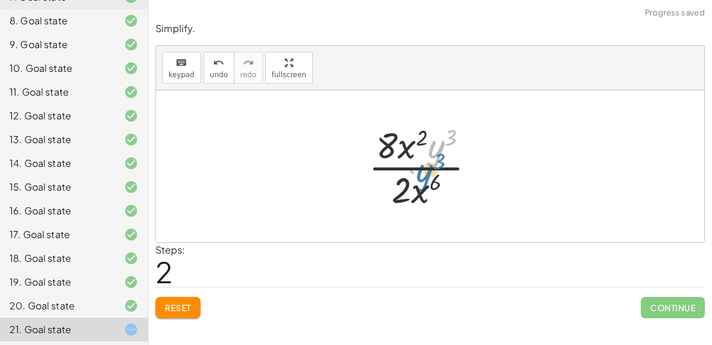
drag, startPoint x: 436, startPoint y: 154, endPoint x: 424, endPoint y: 177, distance: 25.5
click at [424, 177] on div at bounding box center [427, 165] width 128 height 91
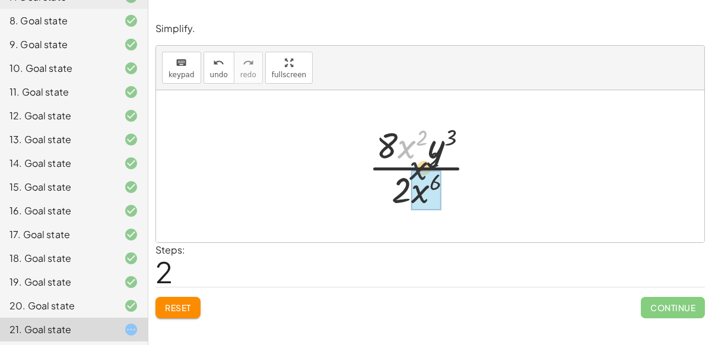
drag, startPoint x: 402, startPoint y: 151, endPoint x: 420, endPoint y: 193, distance: 45.7
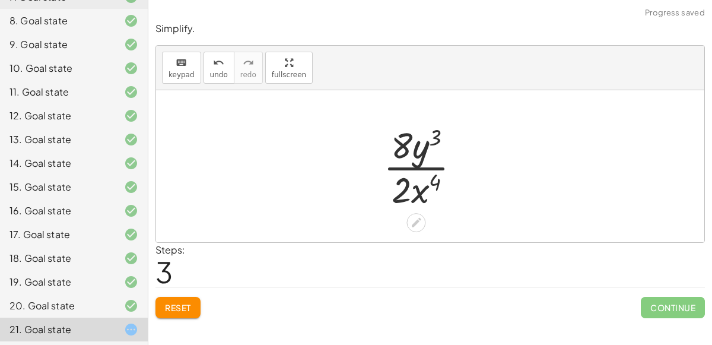
click at [402, 189] on div at bounding box center [426, 165] width 99 height 91
click at [410, 167] on div at bounding box center [426, 165] width 99 height 91
drag, startPoint x: 402, startPoint y: 145, endPoint x: 398, endPoint y: 188, distance: 43.6
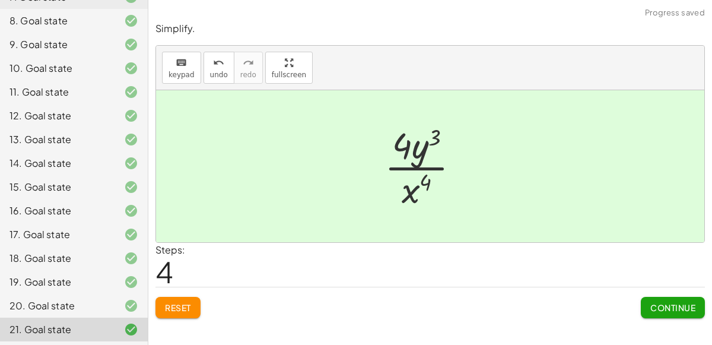
click at [660, 302] on span "Continue" at bounding box center [672, 307] width 45 height 11
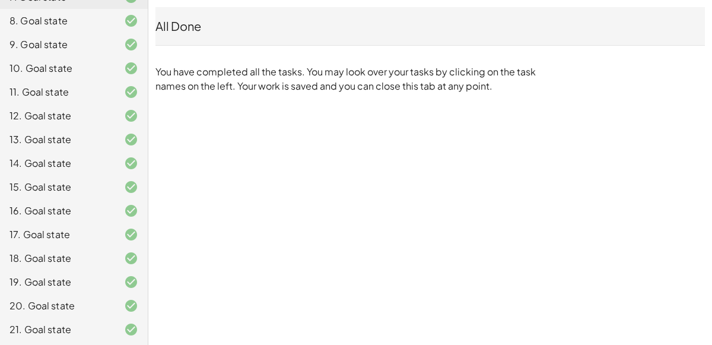
scroll to position [0, 0]
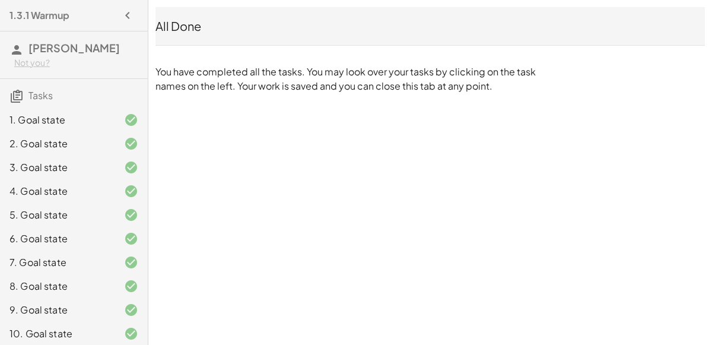
click at [67, 127] on div "1. Goal state" at bounding box center [74, 120] width 148 height 24
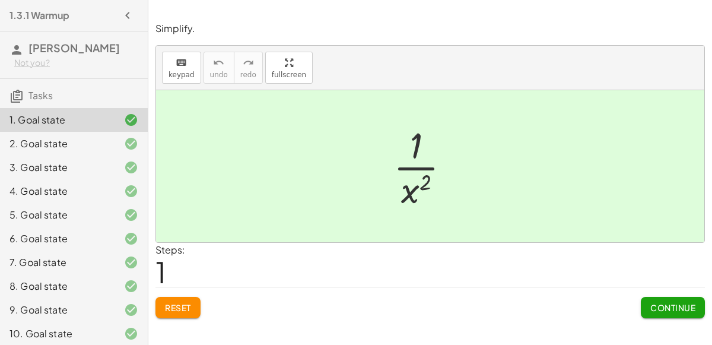
click at [124, 18] on icon "button" at bounding box center [127, 15] width 14 height 14
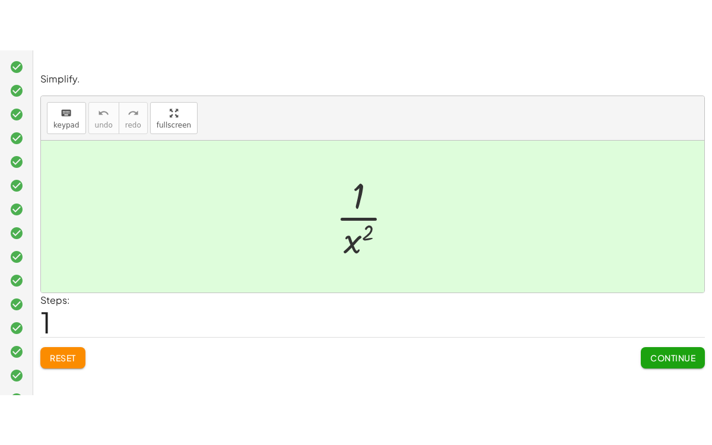
scroll to position [253, 0]
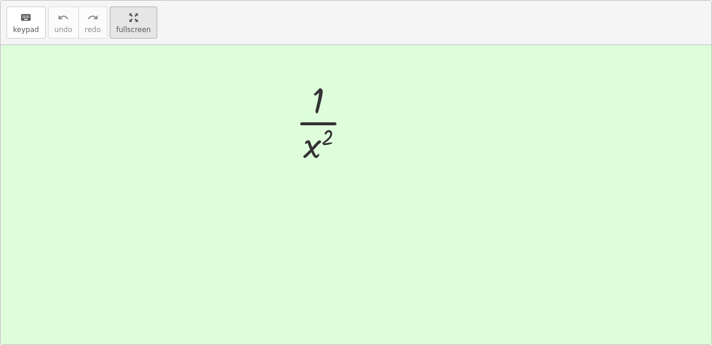
click at [172, 148] on div "keyboard keypad undo undo redo redo fullscreen · x 5 · x 7 · 1 · x ( + 7 − 5 ) …" at bounding box center [356, 173] width 711 height 344
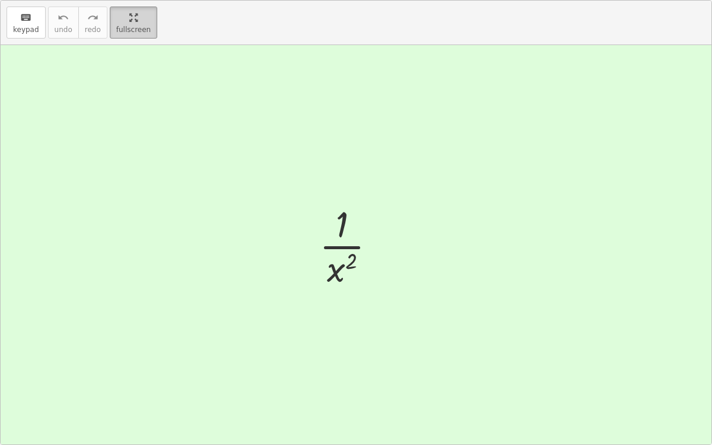
scroll to position [153, 0]
click at [351, 172] on div at bounding box center [356, 244] width 711 height 399
drag, startPoint x: 342, startPoint y: 218, endPoint x: 362, endPoint y: 255, distance: 41.7
click at [362, 255] on div at bounding box center [352, 244] width 78 height 91
drag, startPoint x: 337, startPoint y: 247, endPoint x: 373, endPoint y: 225, distance: 42.3
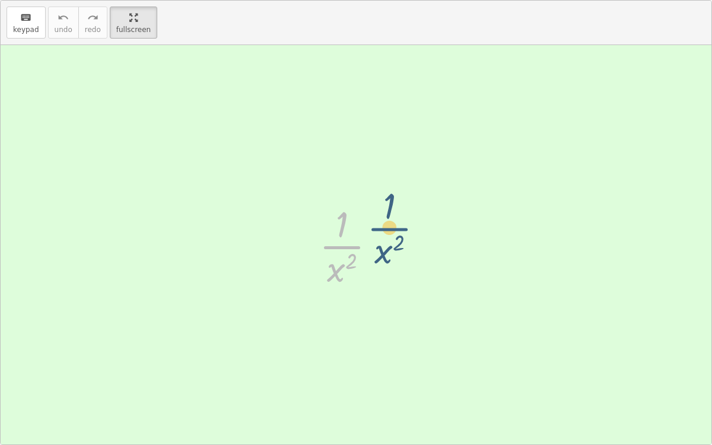
click at [373, 225] on div at bounding box center [352, 244] width 78 height 91
drag, startPoint x: 337, startPoint y: 274, endPoint x: 356, endPoint y: 234, distance: 44.6
click at [356, 234] on div at bounding box center [352, 244] width 78 height 91
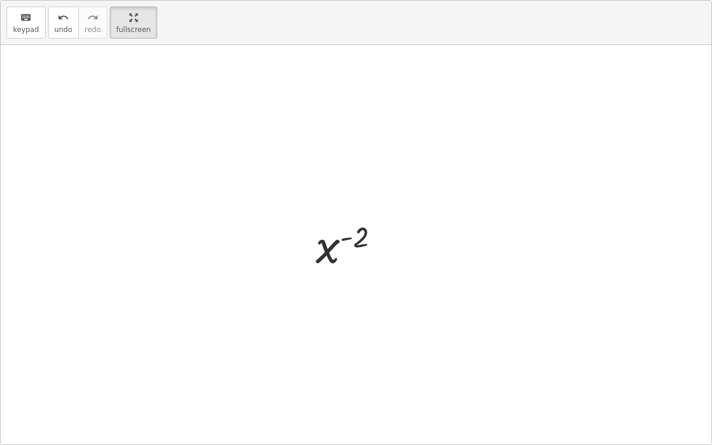
click at [344, 238] on div at bounding box center [353, 245] width 86 height 59
drag, startPoint x: 320, startPoint y: 247, endPoint x: 351, endPoint y: 240, distance: 32.3
click at [351, 240] on div at bounding box center [353, 245] width 86 height 59
drag, startPoint x: 359, startPoint y: 240, endPoint x: 306, endPoint y: 301, distance: 80.8
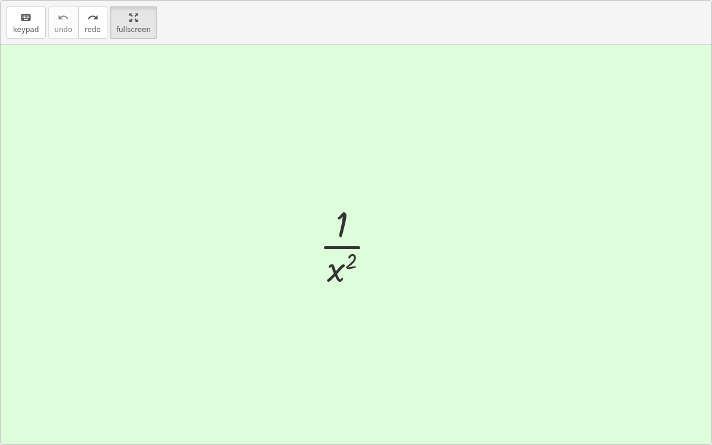
click at [126, 39] on div "keyboard keypad undo [PERSON_NAME] redo fullscreen" at bounding box center [356, 23] width 711 height 45
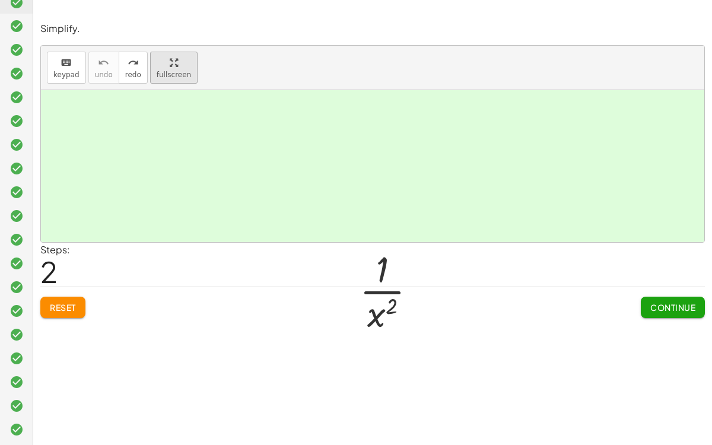
click at [127, 0] on html "Simplify. keyboard keypad undo undo redo redo fullscreen · x 5 · x 7 · 1 · x ( …" at bounding box center [356, 222] width 712 height 445
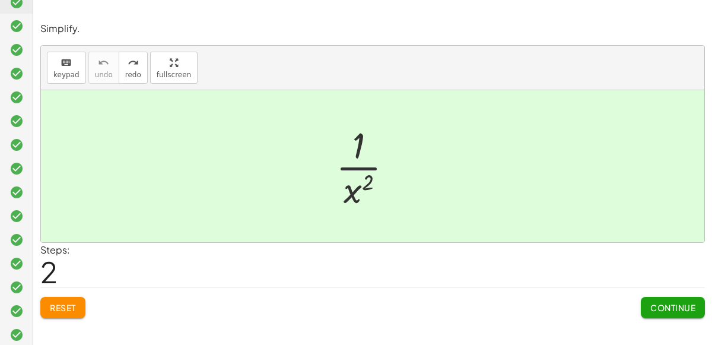
click at [653, 311] on button "Continue" at bounding box center [673, 307] width 64 height 21
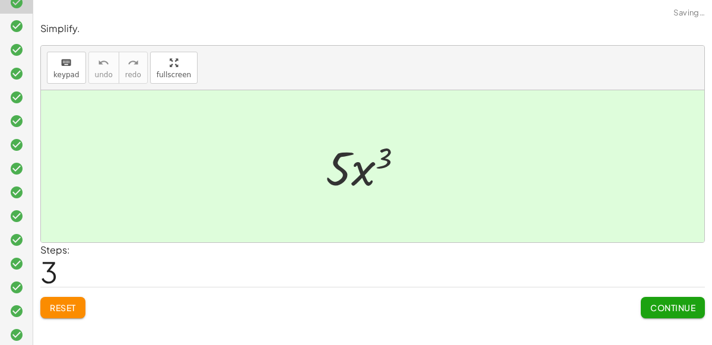
click at [653, 311] on button "Continue" at bounding box center [673, 307] width 64 height 21
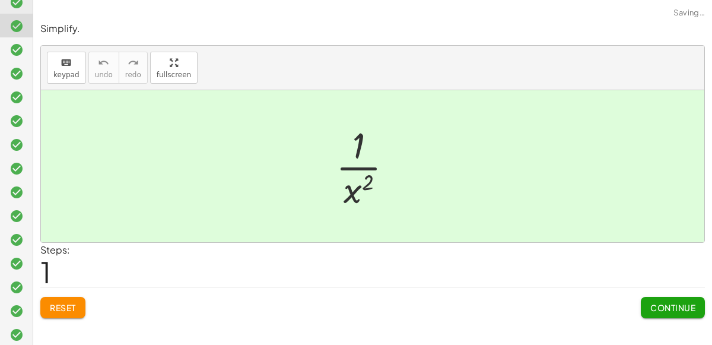
click at [653, 311] on button "Continue" at bounding box center [673, 307] width 64 height 21
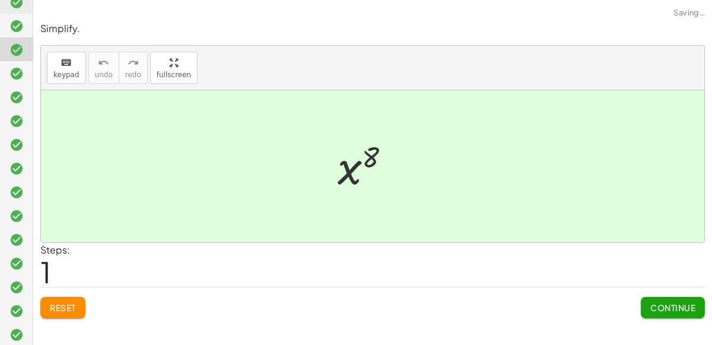
click at [653, 311] on button "Continue" at bounding box center [673, 307] width 64 height 21
click at [0, 0] on button "Continue" at bounding box center [0, 0] width 0 height 0
click at [653, 311] on button "Continue" at bounding box center [673, 307] width 64 height 21
click at [653, 311] on span "Continue" at bounding box center [672, 307] width 45 height 11
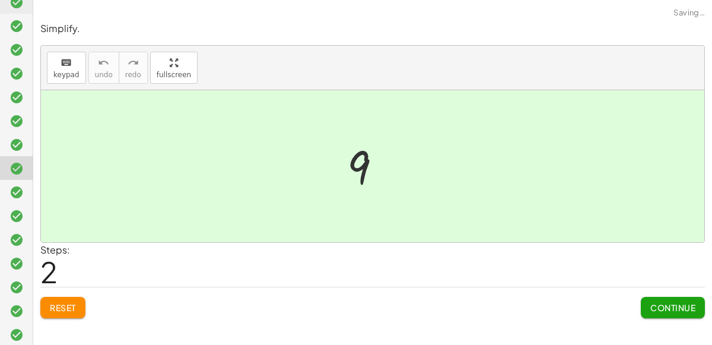
click at [653, 311] on span "Continue" at bounding box center [672, 307] width 45 height 11
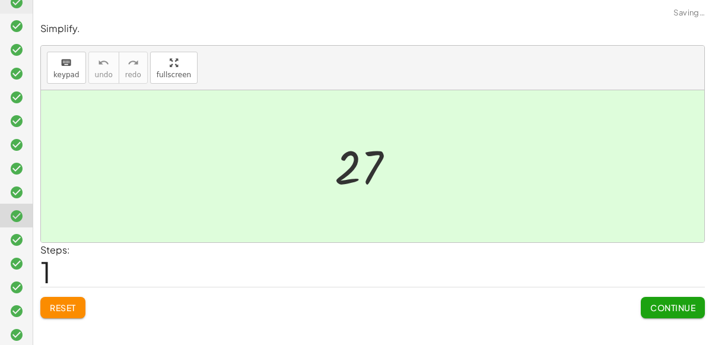
click at [653, 311] on span "Continue" at bounding box center [672, 307] width 45 height 11
click at [0, 0] on span "Continue" at bounding box center [0, 0] width 0 height 0
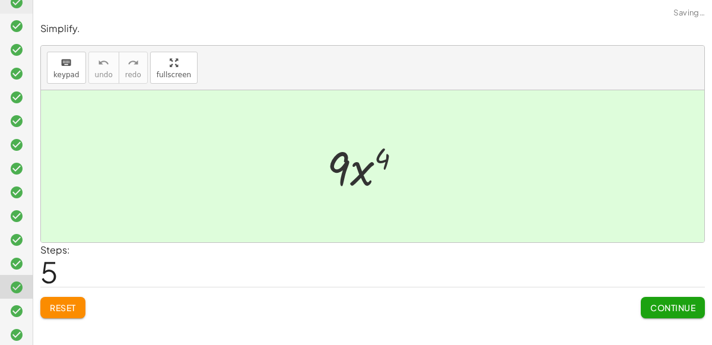
click at [652, 311] on span "Continue" at bounding box center [672, 307] width 45 height 11
click at [0, 0] on span "Continue" at bounding box center [0, 0] width 0 height 0
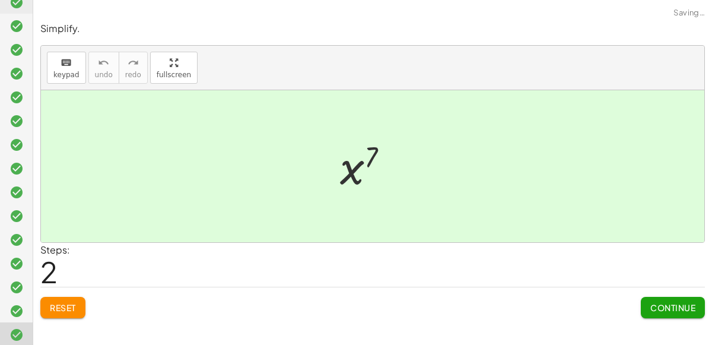
click at [652, 311] on span "Continue" at bounding box center [672, 307] width 45 height 11
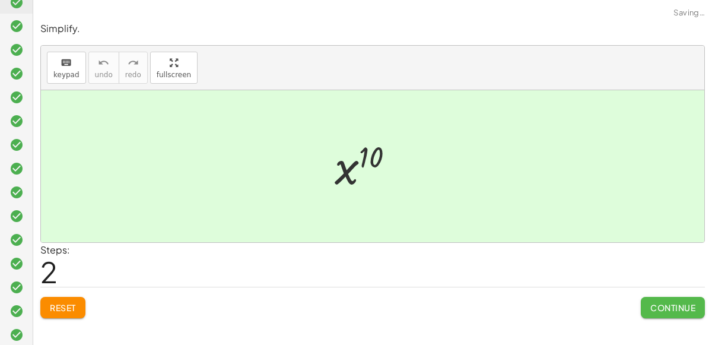
click at [652, 311] on span "Continue" at bounding box center [672, 307] width 45 height 11
click at [0, 0] on span "Continue" at bounding box center [0, 0] width 0 height 0
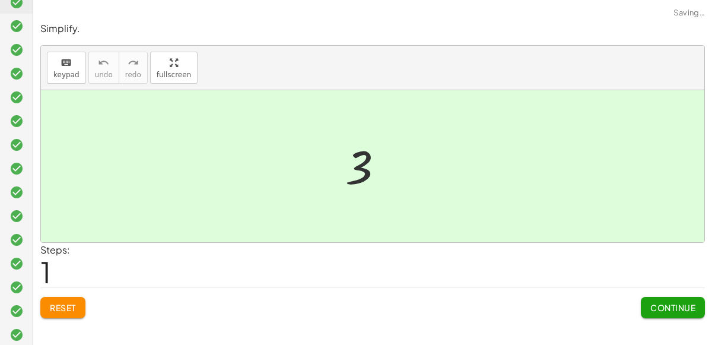
click at [652, 311] on span "Continue" at bounding box center [672, 307] width 45 height 11
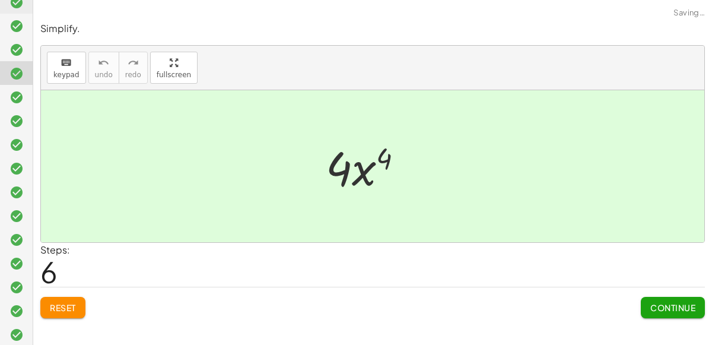
click at [652, 311] on span "Continue" at bounding box center [672, 307] width 45 height 11
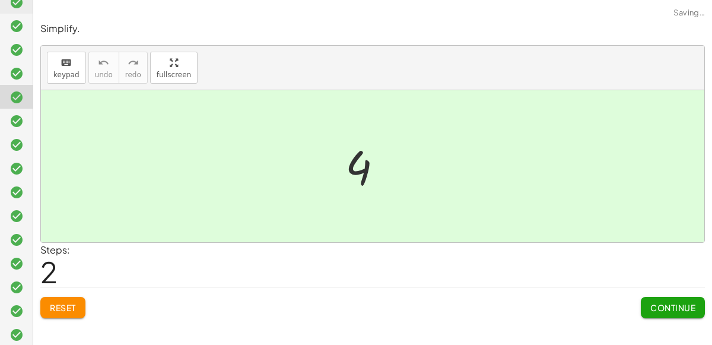
click at [652, 311] on span "Continue" at bounding box center [672, 307] width 45 height 11
click at [0, 0] on span "Continue" at bounding box center [0, 0] width 0 height 0
click at [652, 311] on span "Continue" at bounding box center [672, 307] width 45 height 11
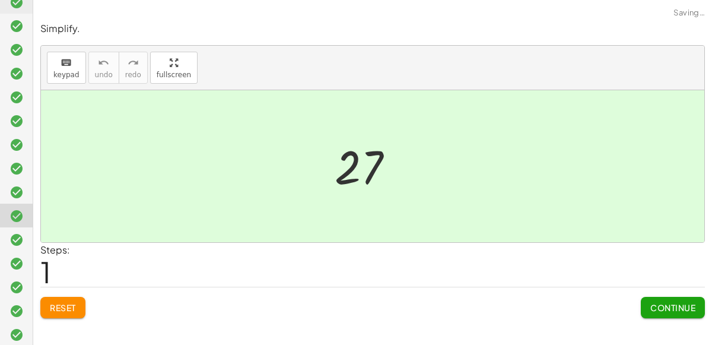
click at [652, 311] on span "Continue" at bounding box center [672, 307] width 45 height 11
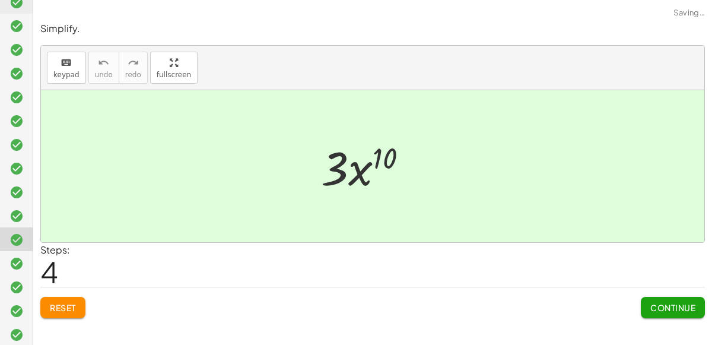
click at [652, 311] on span "Continue" at bounding box center [672, 307] width 45 height 11
click at [0, 0] on span "Continue" at bounding box center [0, 0] width 0 height 0
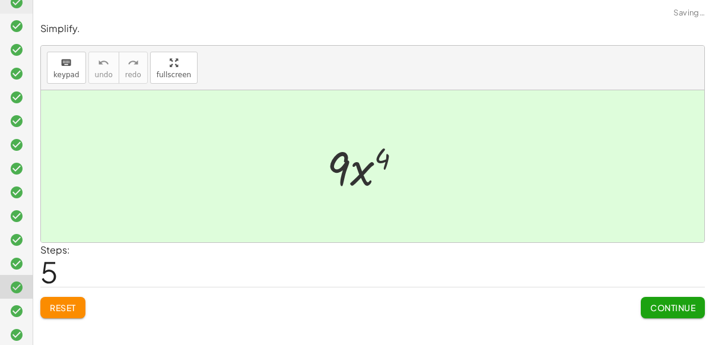
click at [652, 311] on span "Continue" at bounding box center [672, 307] width 45 height 11
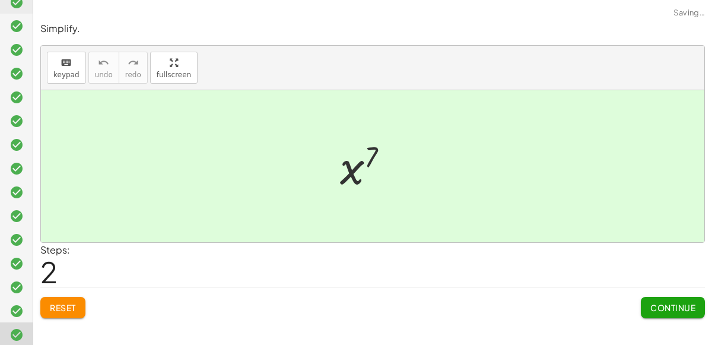
click at [652, 311] on span "Continue" at bounding box center [672, 307] width 45 height 11
click at [0, 0] on span "Continue" at bounding box center [0, 0] width 0 height 0
click at [652, 311] on span "Continue" at bounding box center [672, 307] width 45 height 11
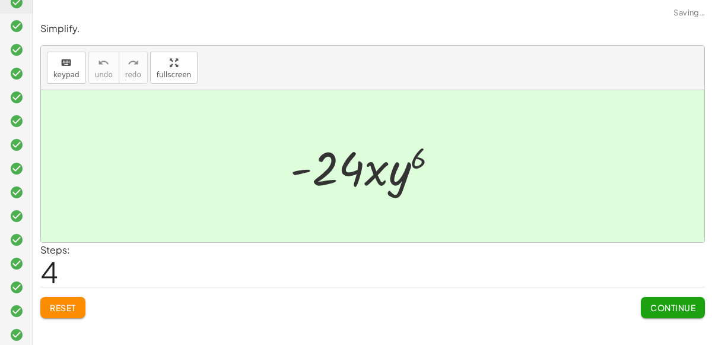
click at [652, 311] on span "Continue" at bounding box center [672, 307] width 45 height 11
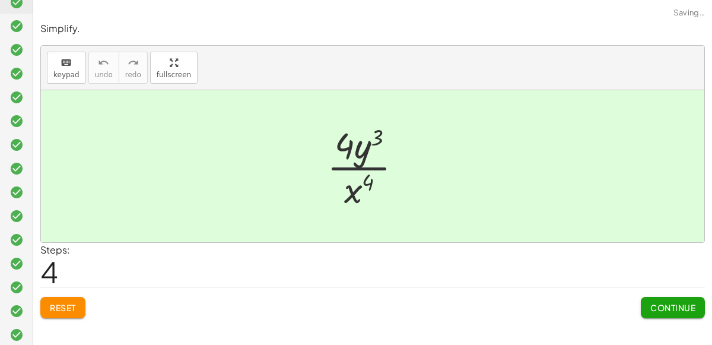
click at [652, 311] on span "Continue" at bounding box center [672, 307] width 45 height 11
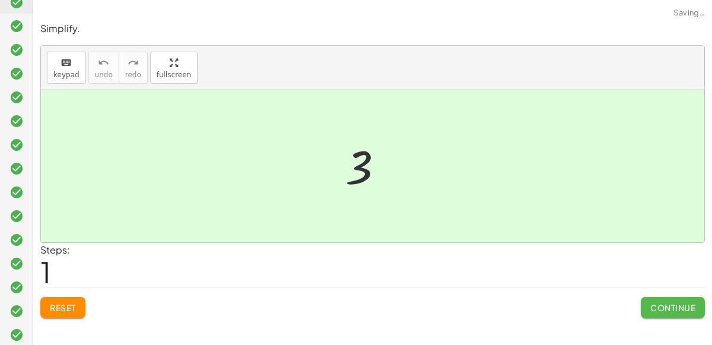
click at [652, 311] on span "Continue" at bounding box center [672, 307] width 45 height 11
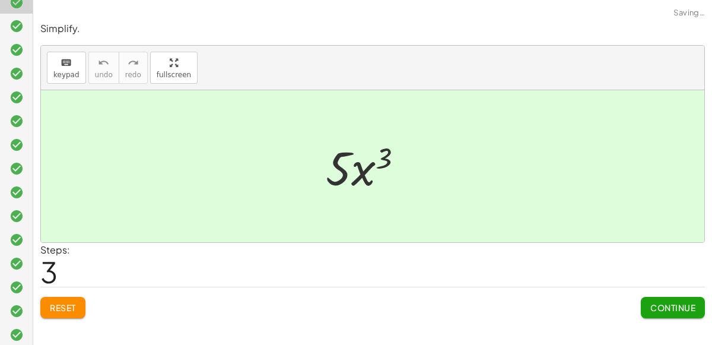
click at [652, 311] on span "Continue" at bounding box center [672, 307] width 45 height 11
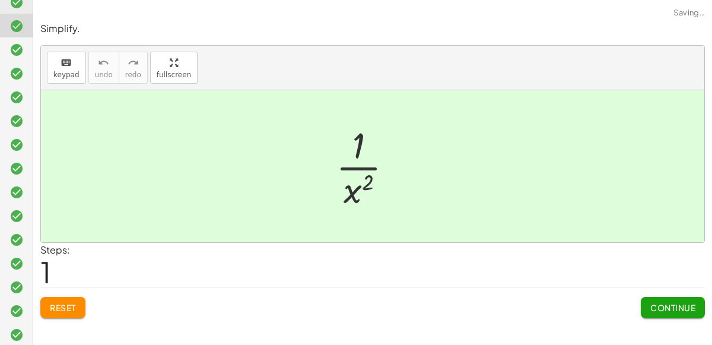
click at [652, 311] on span "Continue" at bounding box center [672, 307] width 45 height 11
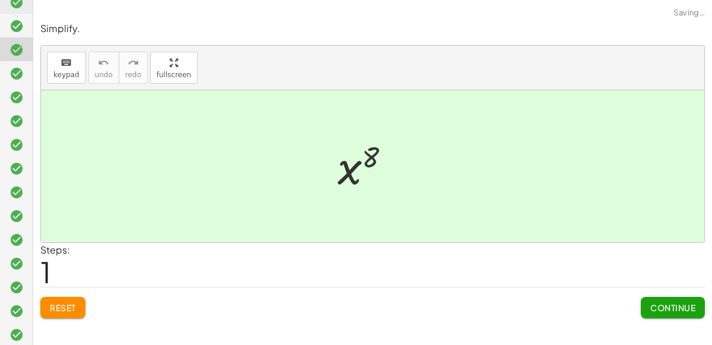
click at [652, 311] on span "Continue" at bounding box center [672, 307] width 45 height 11
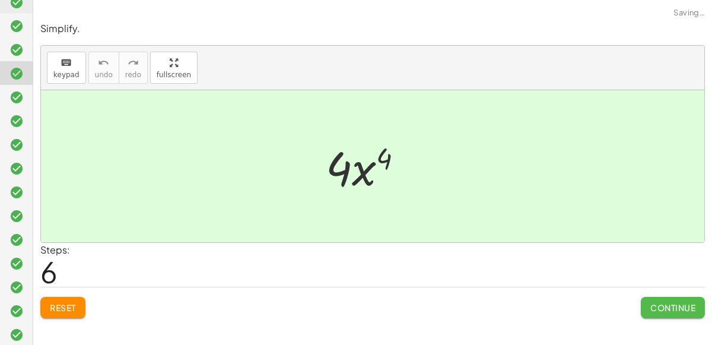
click at [652, 311] on span "Continue" at bounding box center [672, 307] width 45 height 11
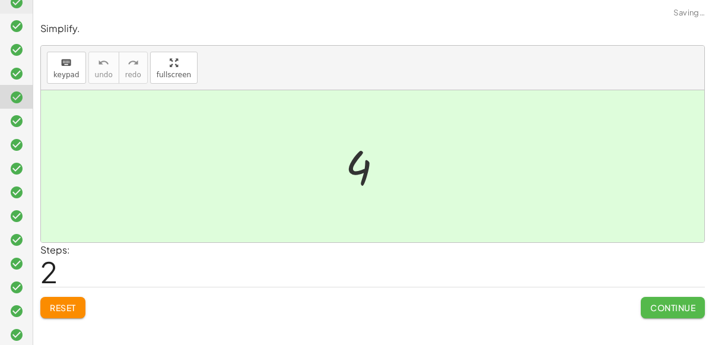
click at [652, 311] on span "Continue" at bounding box center [672, 307] width 45 height 11
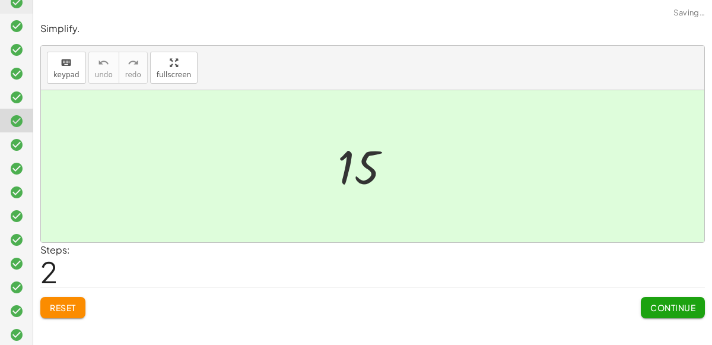
click at [652, 311] on span "Continue" at bounding box center [672, 307] width 45 height 11
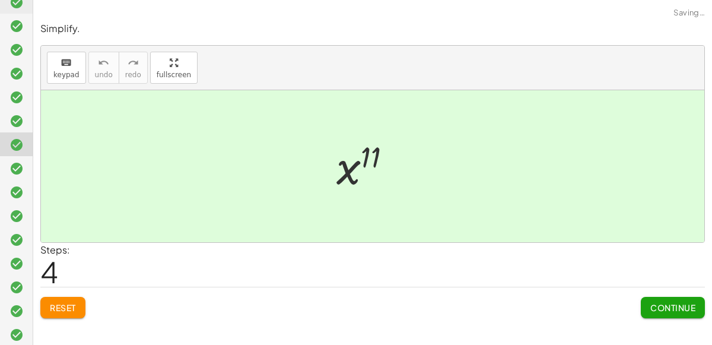
click at [652, 311] on span "Continue" at bounding box center [672, 307] width 45 height 11
click at [0, 0] on span "Continue" at bounding box center [0, 0] width 0 height 0
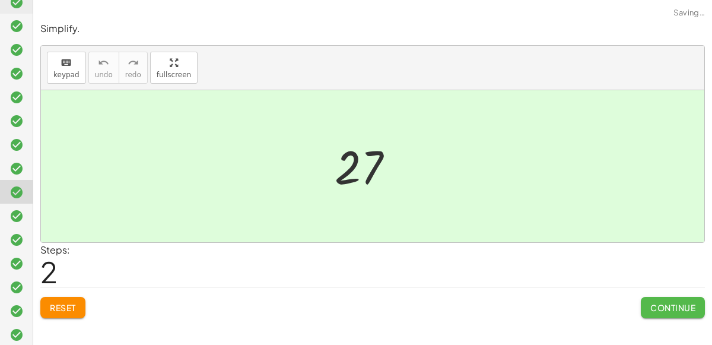
click at [652, 311] on span "Continue" at bounding box center [672, 307] width 45 height 11
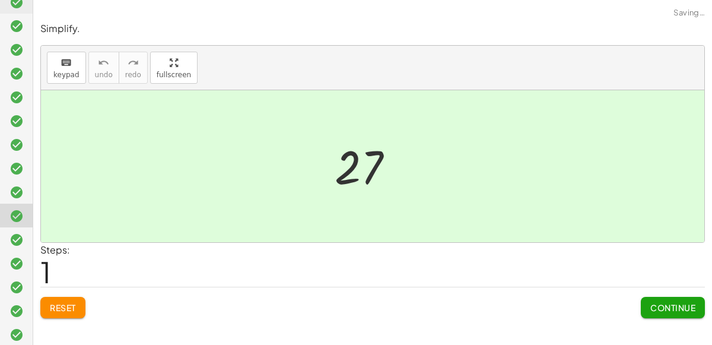
click at [652, 311] on span "Continue" at bounding box center [672, 307] width 45 height 11
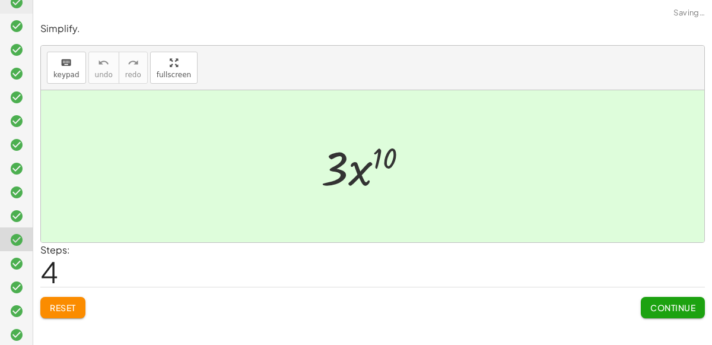
click at [652, 311] on span "Continue" at bounding box center [672, 307] width 45 height 11
click at [0, 0] on span "Continue" at bounding box center [0, 0] width 0 height 0
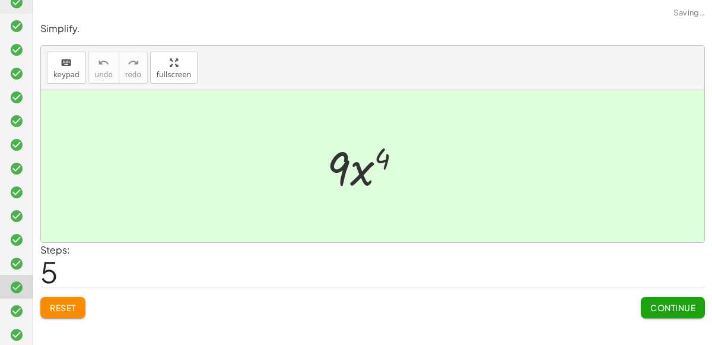
click at [652, 311] on span "Continue" at bounding box center [672, 307] width 45 height 11
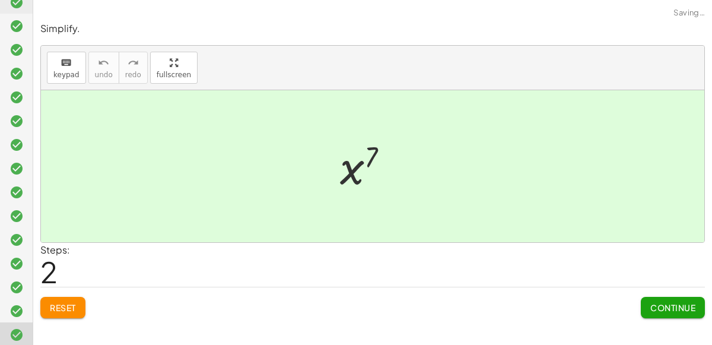
click at [652, 311] on span "Continue" at bounding box center [672, 307] width 45 height 11
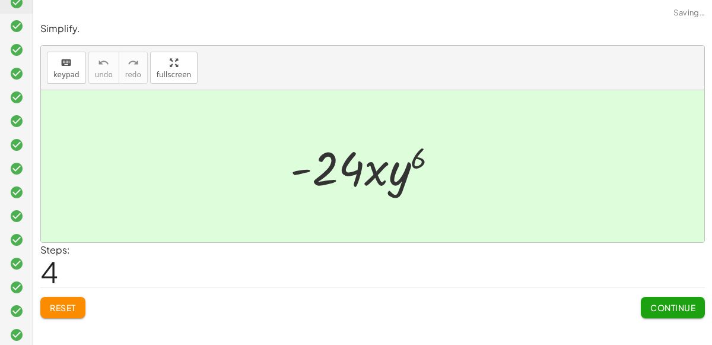
click at [652, 311] on span "Continue" at bounding box center [672, 307] width 45 height 11
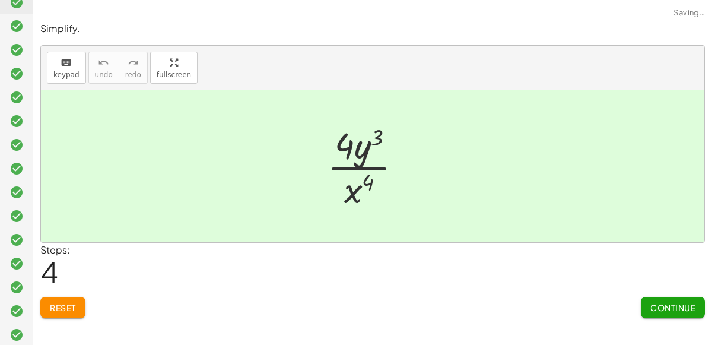
click at [652, 311] on span "Continue" at bounding box center [672, 307] width 45 height 11
click at [0, 0] on span "Continue" at bounding box center [0, 0] width 0 height 0
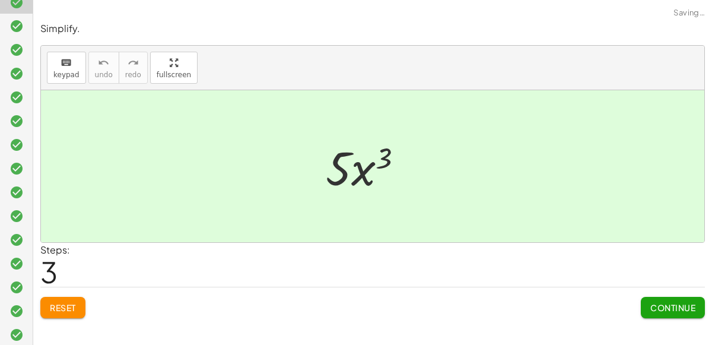
click at [652, 311] on span "Continue" at bounding box center [672, 307] width 45 height 11
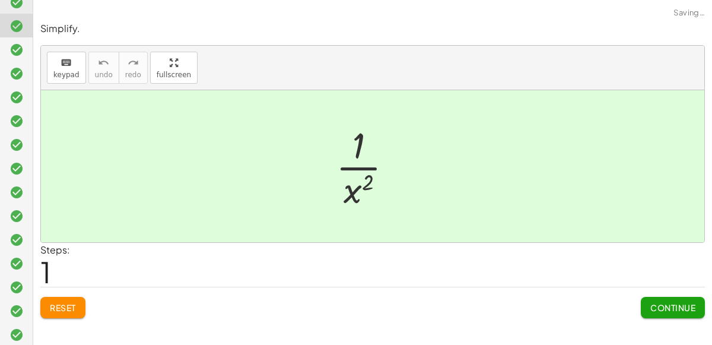
click at [652, 311] on span "Continue" at bounding box center [672, 307] width 45 height 11
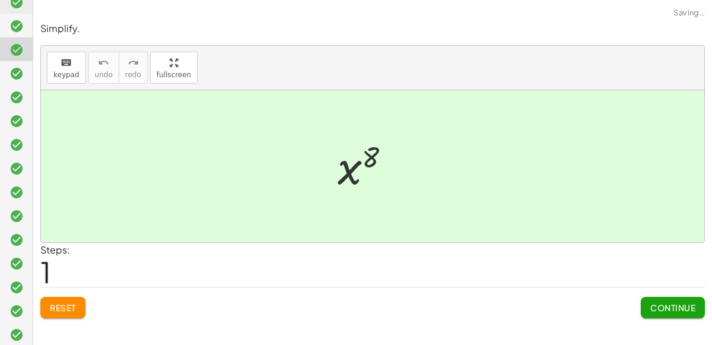
click at [652, 311] on span "Continue" at bounding box center [672, 307] width 45 height 11
click at [0, 0] on span "Continue" at bounding box center [0, 0] width 0 height 0
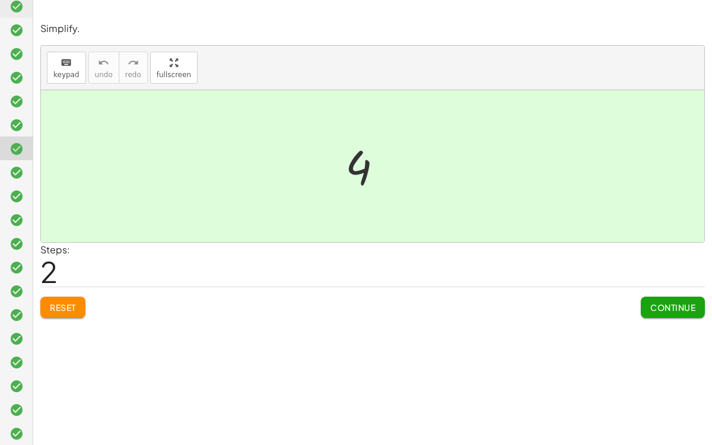
scroll to position [99, 0]
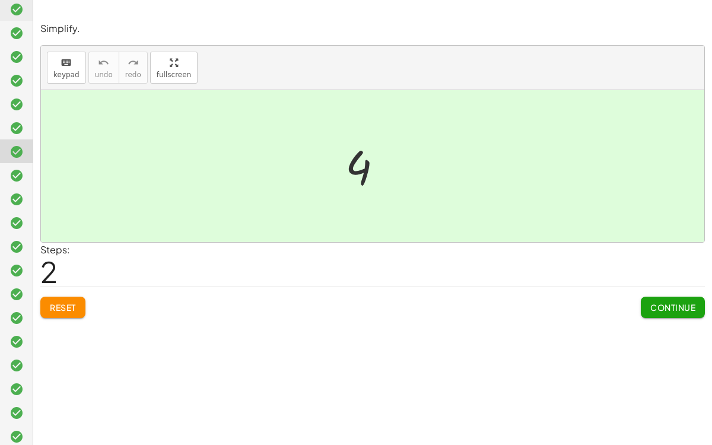
click at [648, 309] on button "Continue" at bounding box center [673, 307] width 64 height 21
click at [0, 0] on button "Continue" at bounding box center [0, 0] width 0 height 0
click at [648, 309] on button "Continue" at bounding box center [673, 307] width 64 height 21
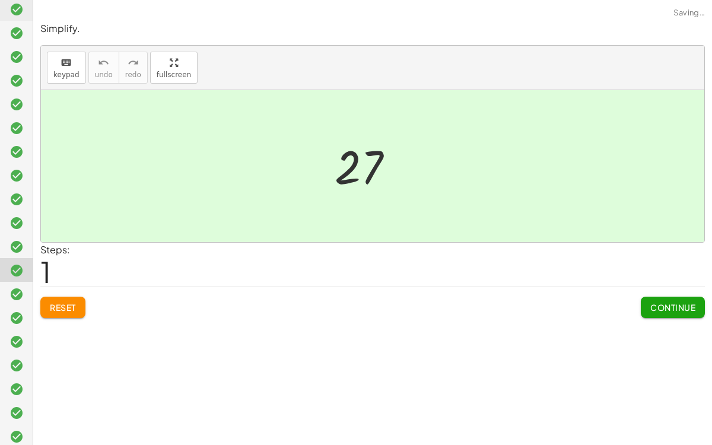
click at [648, 309] on button "Continue" at bounding box center [673, 307] width 64 height 21
click at [0, 0] on button "Continue" at bounding box center [0, 0] width 0 height 0
click at [648, 309] on button "Continue" at bounding box center [673, 307] width 64 height 21
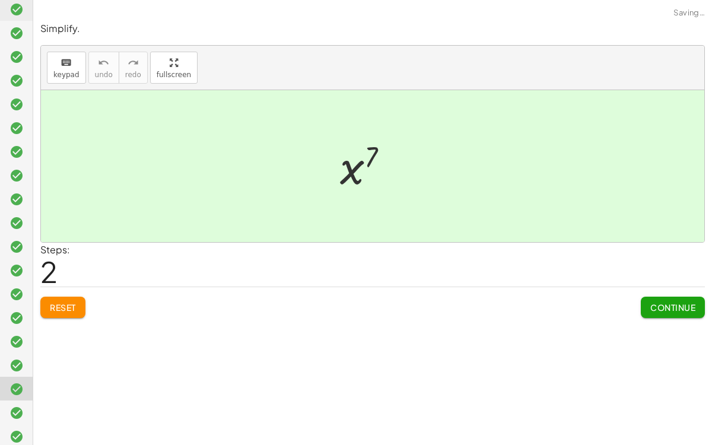
click at [648, 309] on button "Continue" at bounding box center [673, 307] width 64 height 21
click at [0, 0] on button "Continue" at bounding box center [0, 0] width 0 height 0
click at [648, 309] on button "Continue" at bounding box center [673, 307] width 64 height 21
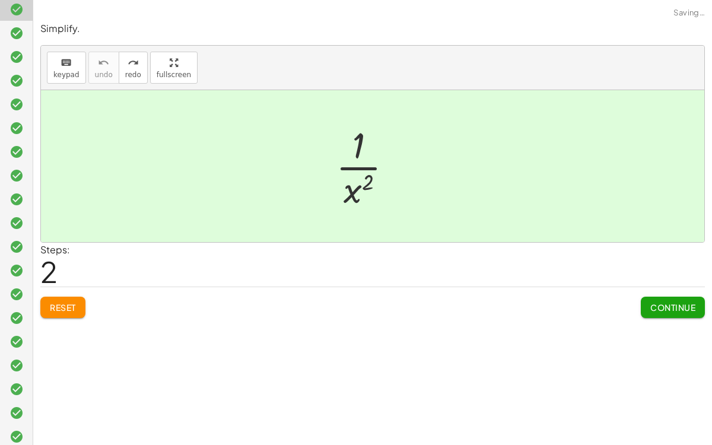
click at [648, 309] on button "Continue" at bounding box center [673, 307] width 64 height 21
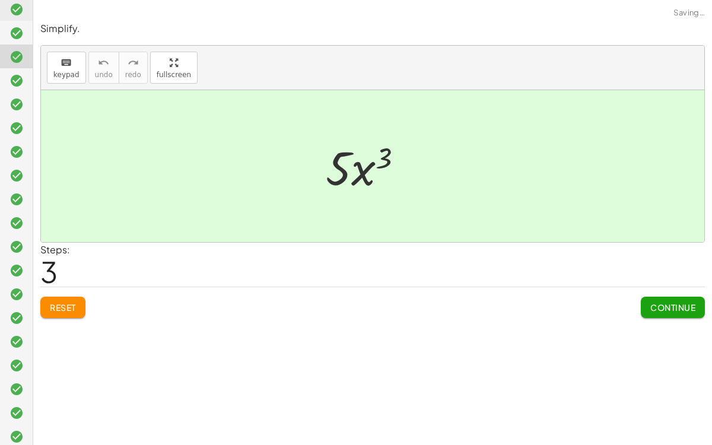
click at [648, 309] on button "Continue" at bounding box center [673, 307] width 64 height 21
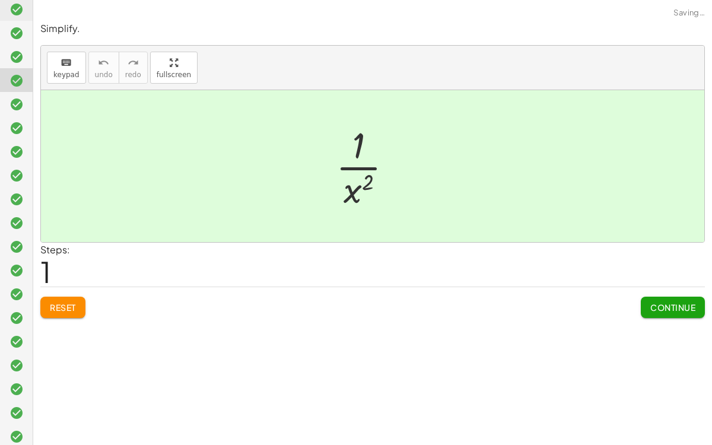
click at [645, 306] on button "Continue" at bounding box center [673, 307] width 64 height 21
click at [0, 0] on button "Continue" at bounding box center [0, 0] width 0 height 0
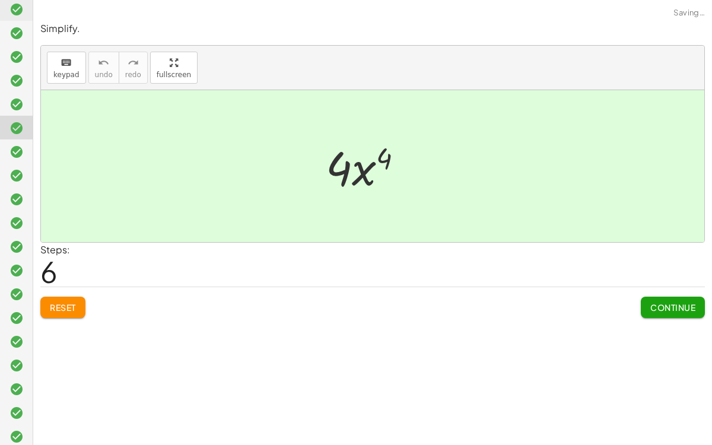
click at [645, 306] on button "Continue" at bounding box center [673, 307] width 64 height 21
click at [642, 306] on button "Continue" at bounding box center [673, 307] width 64 height 21
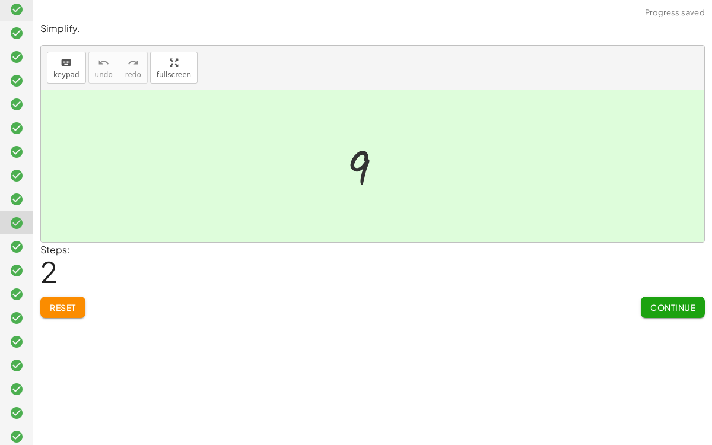
click at [642, 306] on button "Continue" at bounding box center [673, 307] width 64 height 21
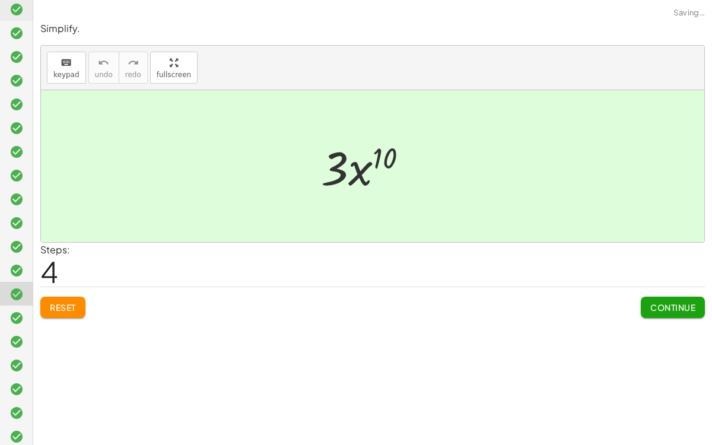
click at [642, 306] on button "Continue" at bounding box center [673, 307] width 64 height 21
click at [0, 0] on button "Continue" at bounding box center [0, 0] width 0 height 0
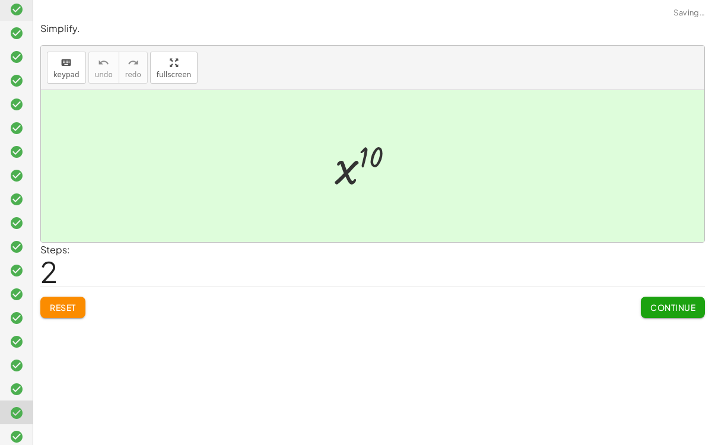
click at [642, 306] on button "Continue" at bounding box center [673, 307] width 64 height 21
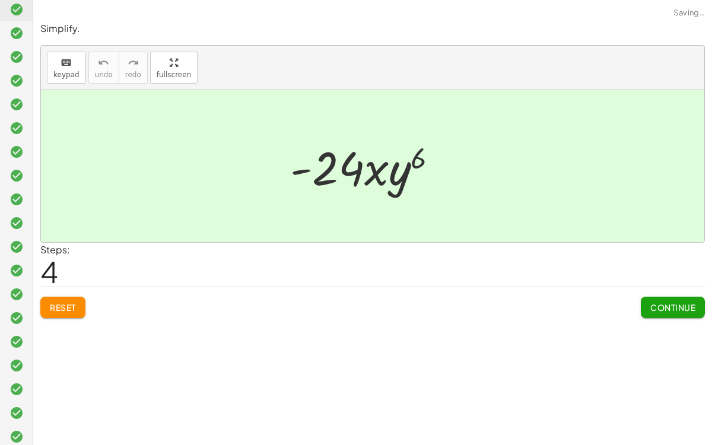
click at [642, 306] on button "Continue" at bounding box center [673, 307] width 64 height 21
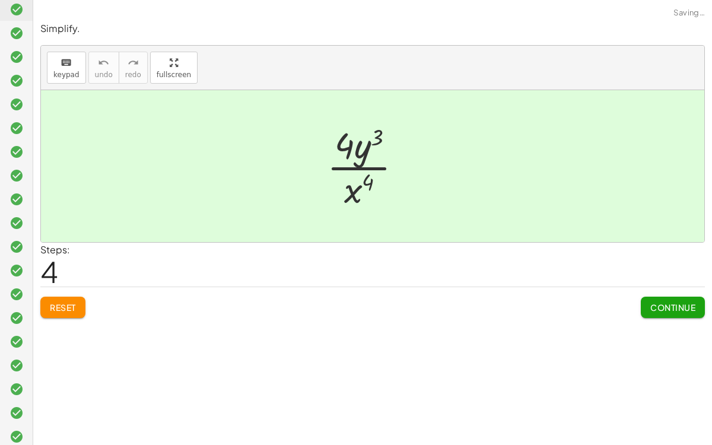
click at [642, 306] on button "Continue" at bounding box center [673, 307] width 64 height 21
click at [639, 306] on div "Reset Continue" at bounding box center [372, 302] width 665 height 31
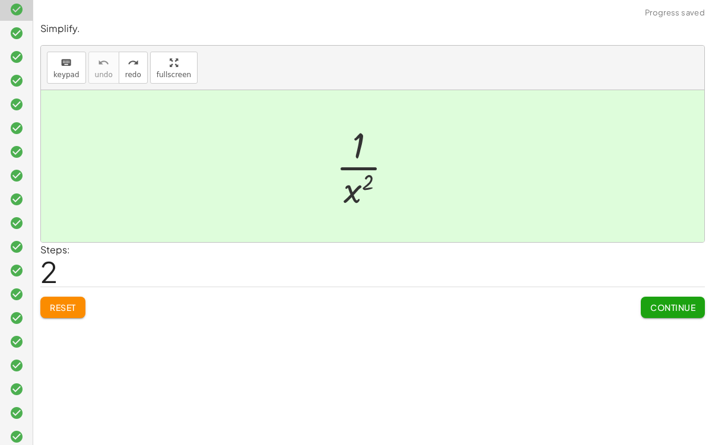
click at [648, 303] on button "Continue" at bounding box center [673, 307] width 64 height 21
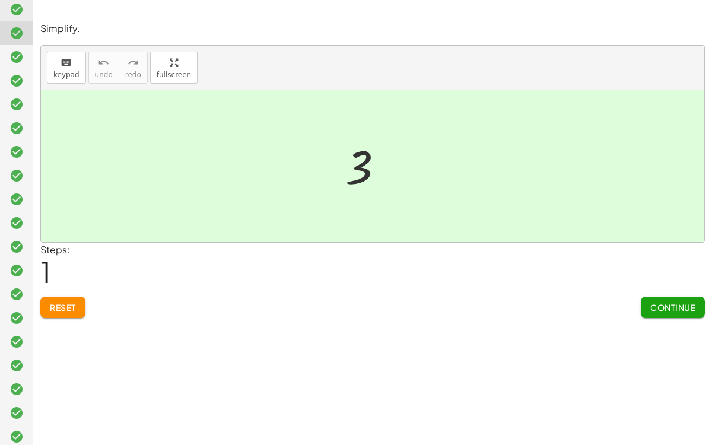
click at [650, 306] on span "Continue" at bounding box center [672, 307] width 45 height 11
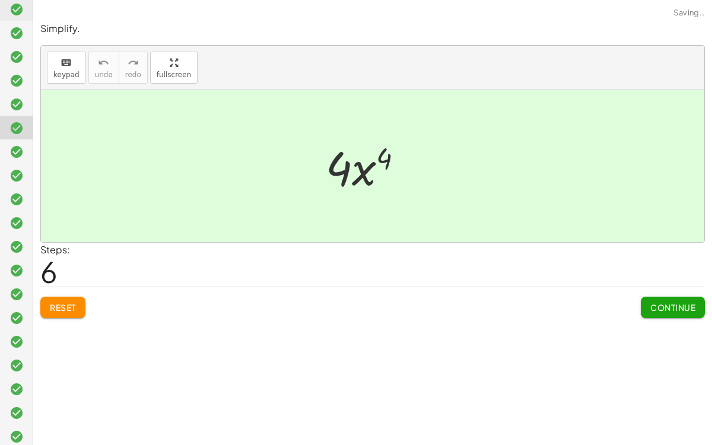
click at [0, 0] on span "Continue" at bounding box center [0, 0] width 0 height 0
click at [650, 306] on span "Continue" at bounding box center [672, 307] width 45 height 11
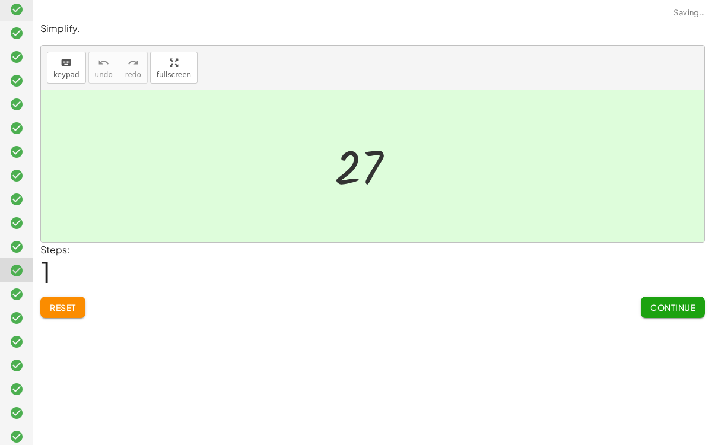
click at [650, 306] on span "Continue" at bounding box center [672, 307] width 45 height 11
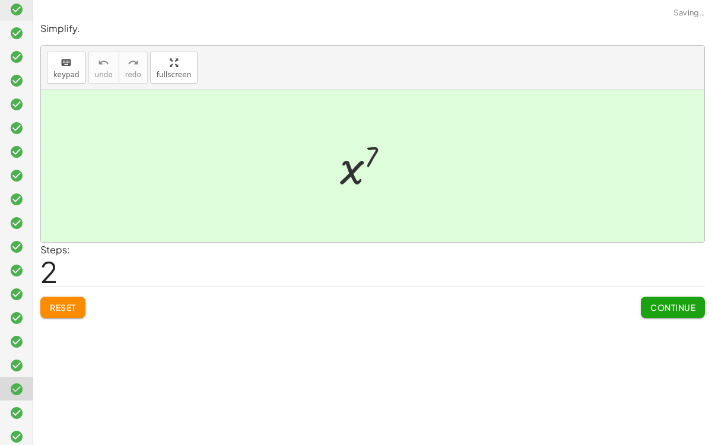
click at [650, 306] on span "Continue" at bounding box center [672, 307] width 45 height 11
click at [0, 0] on span "Continue" at bounding box center [0, 0] width 0 height 0
click at [650, 306] on span "Continue" at bounding box center [672, 307] width 45 height 11
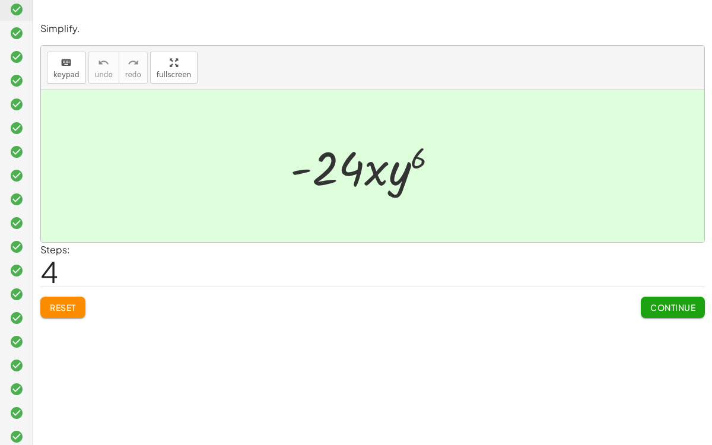
scroll to position [0, 0]
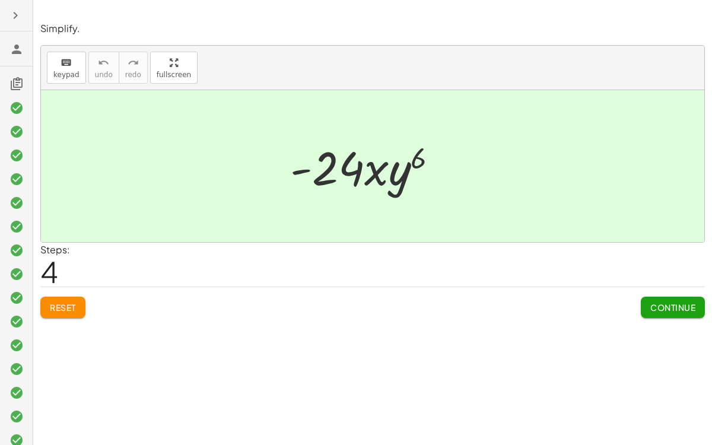
click at [17, 107] on icon at bounding box center [16, 108] width 14 height 14
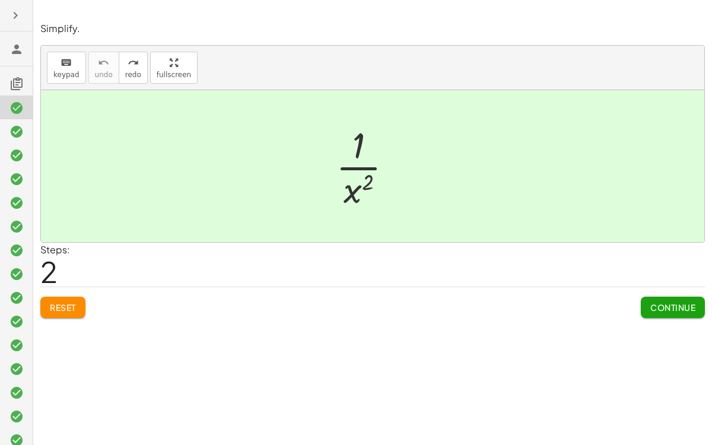
scroll to position [153, 0]
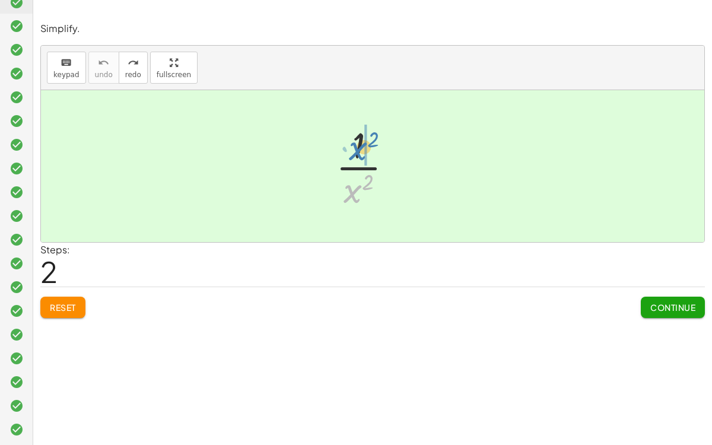
drag, startPoint x: 348, startPoint y: 192, endPoint x: 353, endPoint y: 150, distance: 43.1
click at [353, 150] on div at bounding box center [369, 165] width 78 height 91
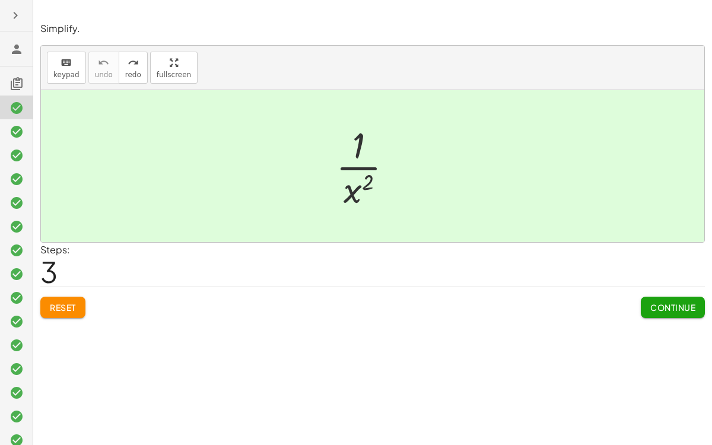
click at [300, 59] on div "keyboard keypad undo [PERSON_NAME] redo fullscreen" at bounding box center [373, 68] width 664 height 45
click at [18, 6] on button "button" at bounding box center [15, 15] width 21 height 21
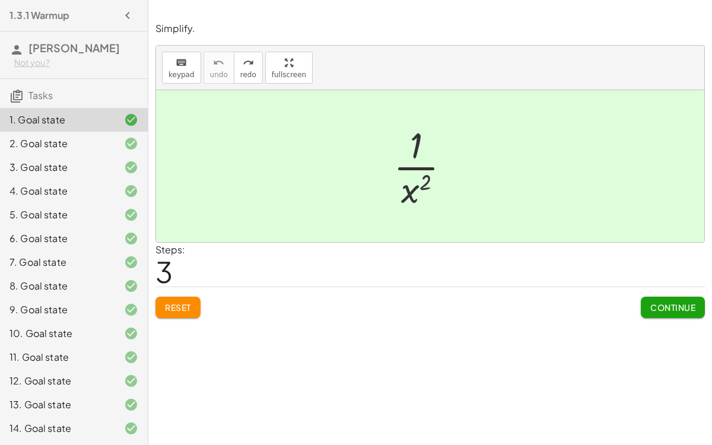
click at [120, 91] on h3 "Tasks" at bounding box center [74, 91] width 148 height 25
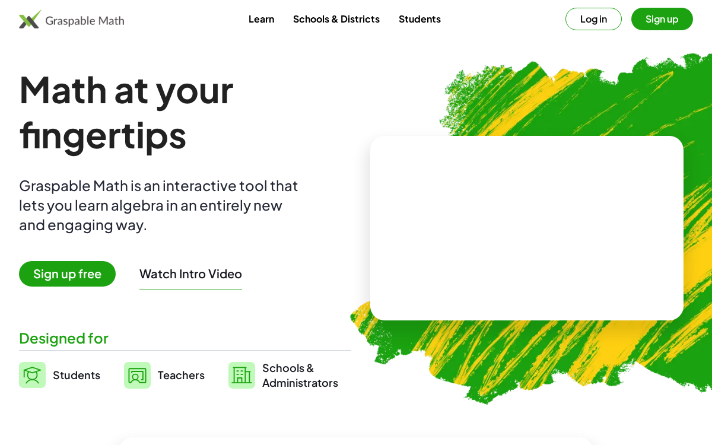
click at [612, 23] on button "Log in" at bounding box center [594, 19] width 56 height 23
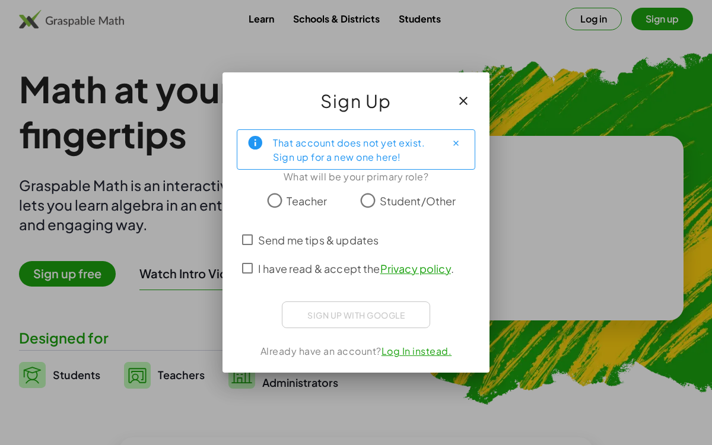
click at [465, 102] on icon "button" at bounding box center [463, 101] width 14 height 14
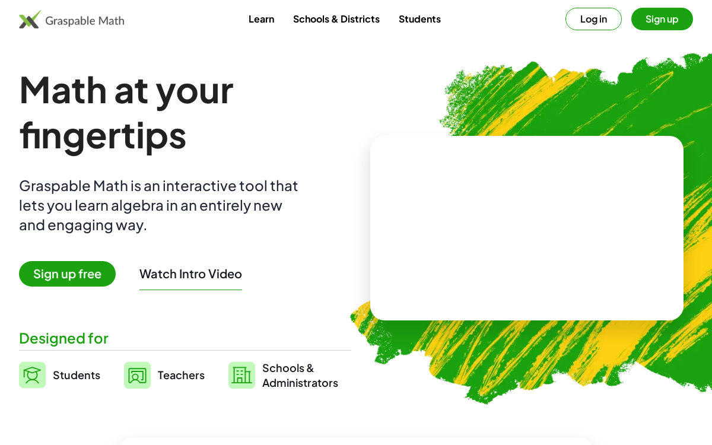
click at [589, 11] on button "Log in" at bounding box center [594, 19] width 56 height 23
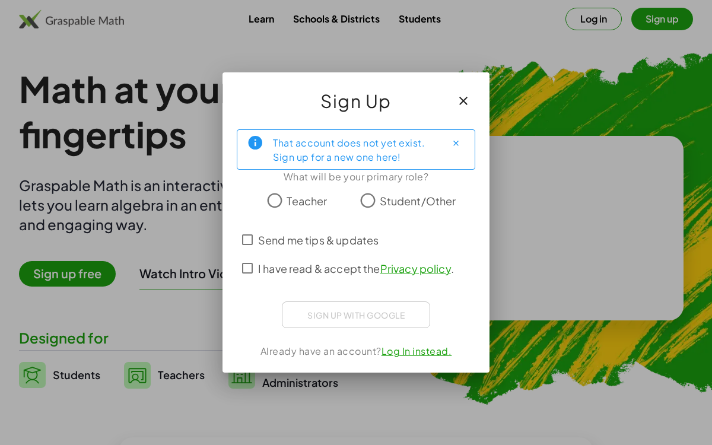
click at [457, 95] on icon "button" at bounding box center [463, 101] width 14 height 14
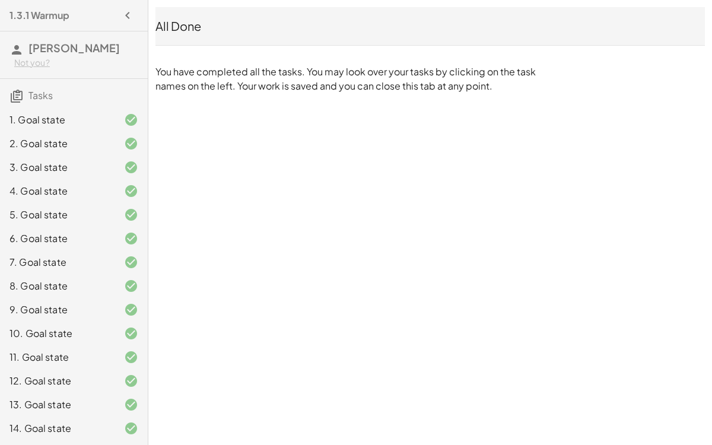
click at [39, 47] on span "[PERSON_NAME]" at bounding box center [73, 48] width 91 height 14
click at [23, 52] on icon at bounding box center [16, 50] width 14 height 14
click at [90, 125] on div "1. Goal state" at bounding box center [57, 120] width 96 height 14
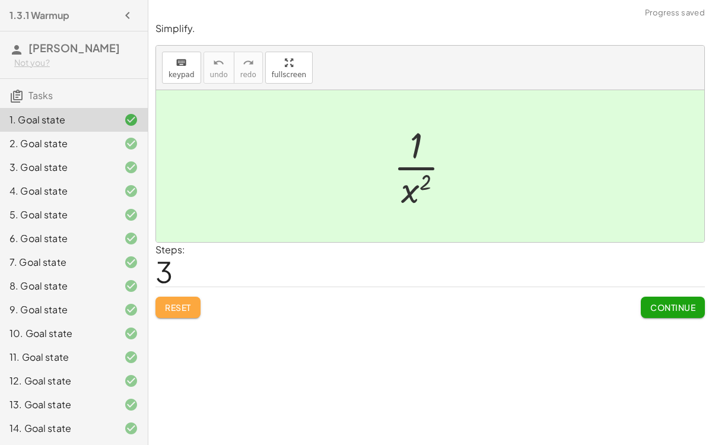
click at [191, 304] on span "Reset" at bounding box center [178, 307] width 26 height 11
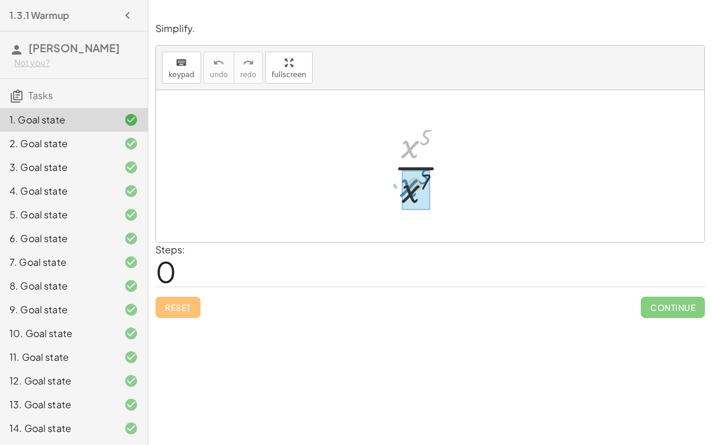
drag, startPoint x: 415, startPoint y: 143, endPoint x: 414, endPoint y: 188, distance: 44.5
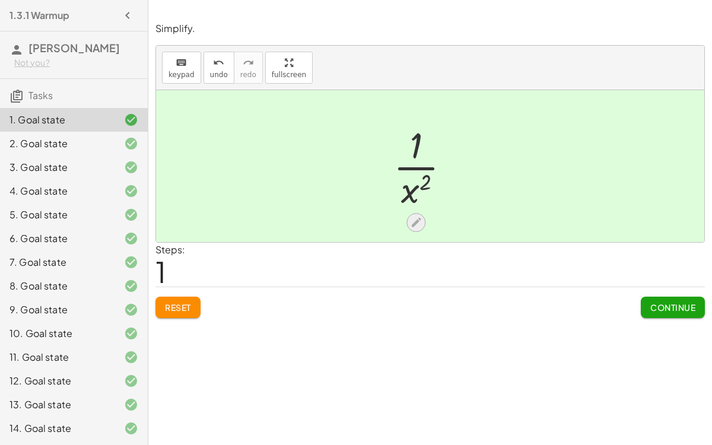
click at [414, 226] on icon at bounding box center [416, 222] width 12 height 12
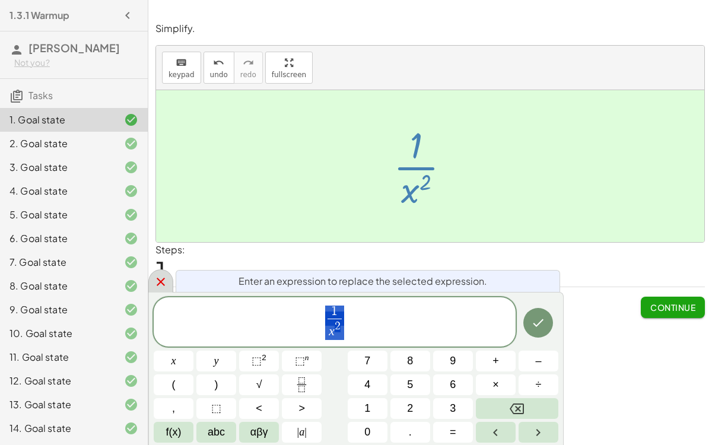
click at [168, 284] on div at bounding box center [160, 280] width 25 height 23
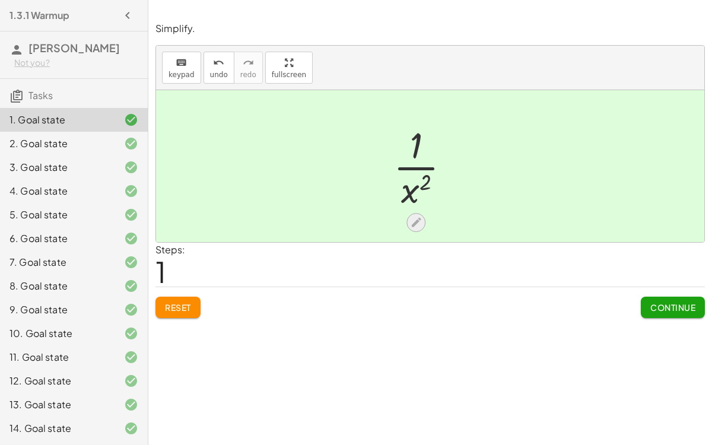
click at [417, 214] on div at bounding box center [416, 222] width 19 height 19
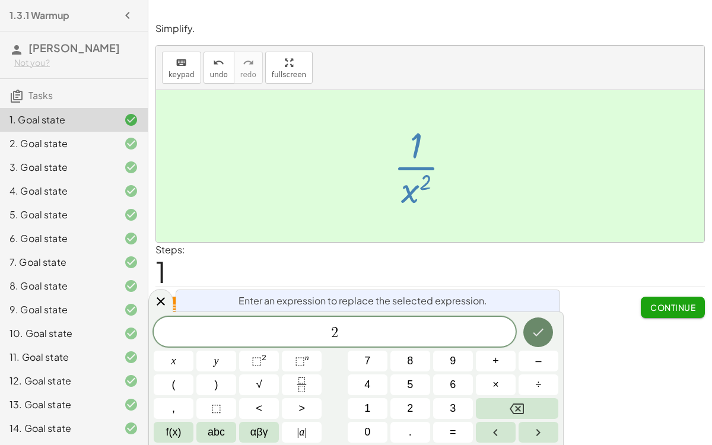
click at [535, 339] on button "Done" at bounding box center [538, 333] width 30 height 30
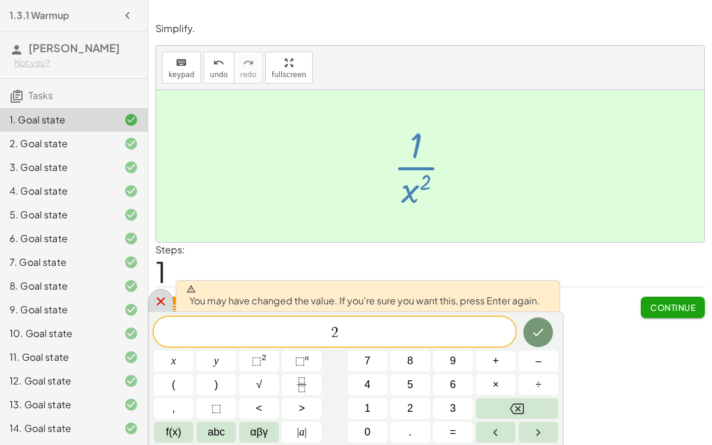
click at [159, 301] on icon at bounding box center [161, 301] width 8 height 8
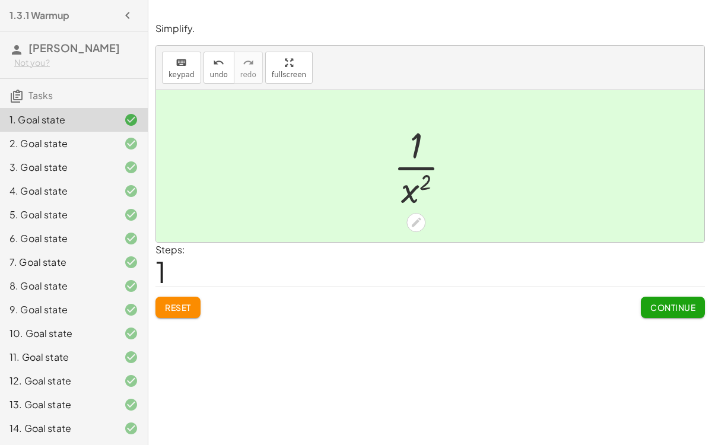
click at [81, 328] on div "10. Goal state" at bounding box center [57, 333] width 96 height 14
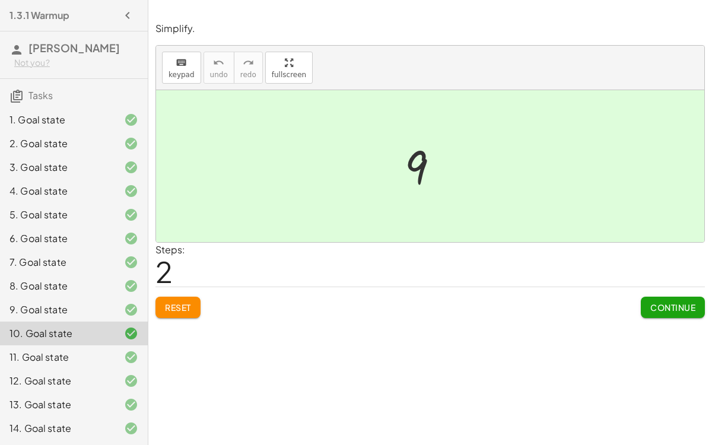
click at [188, 308] on span "Reset" at bounding box center [178, 307] width 26 height 11
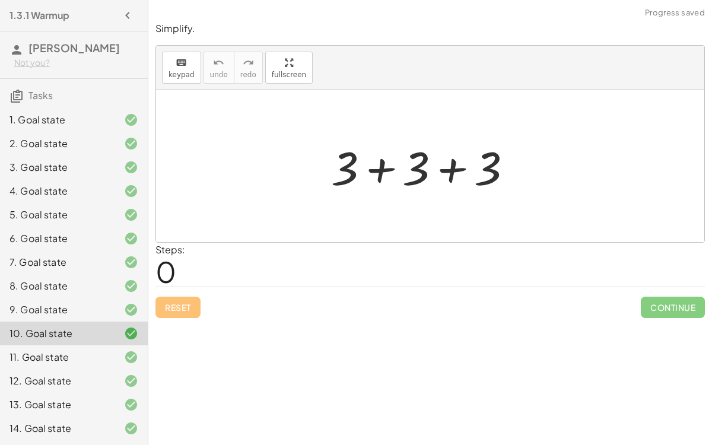
click at [378, 177] on div at bounding box center [426, 166] width 202 height 61
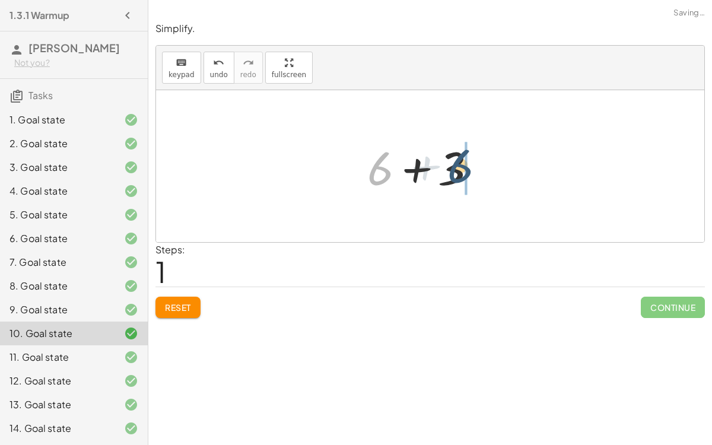
drag, startPoint x: 379, startPoint y: 177, endPoint x: 488, endPoint y: 173, distance: 109.9
click at [488, 173] on div at bounding box center [426, 166] width 131 height 61
drag, startPoint x: 382, startPoint y: 174, endPoint x: 472, endPoint y: 181, distance: 91.0
click at [472, 181] on div at bounding box center [426, 166] width 131 height 61
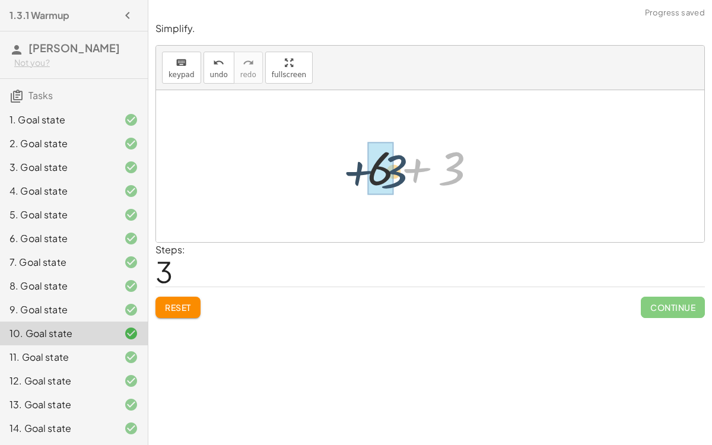
drag, startPoint x: 461, startPoint y: 173, endPoint x: 393, endPoint y: 177, distance: 68.3
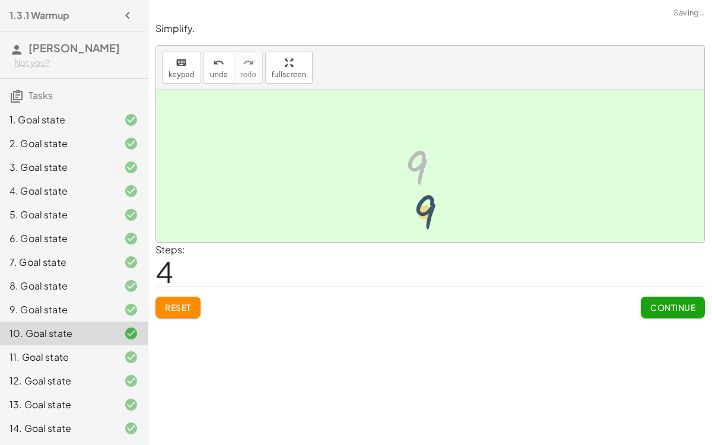
drag, startPoint x: 418, startPoint y: 165, endPoint x: 431, endPoint y: 228, distance: 64.8
click at [410, 165] on div at bounding box center [427, 166] width 56 height 59
click at [189, 312] on button "Reset" at bounding box center [177, 307] width 45 height 21
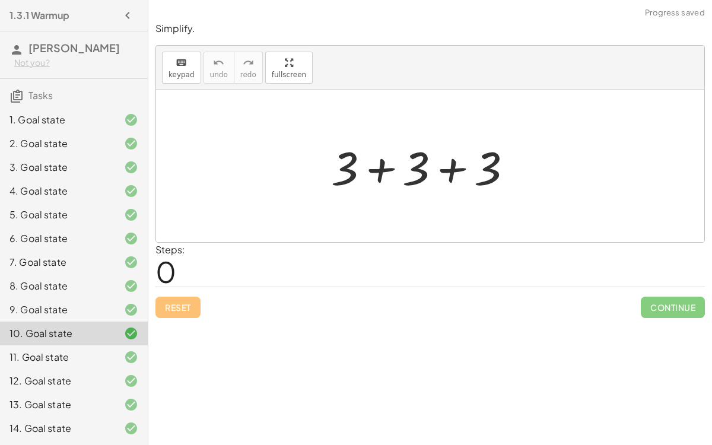
click at [417, 166] on div at bounding box center [426, 166] width 202 height 61
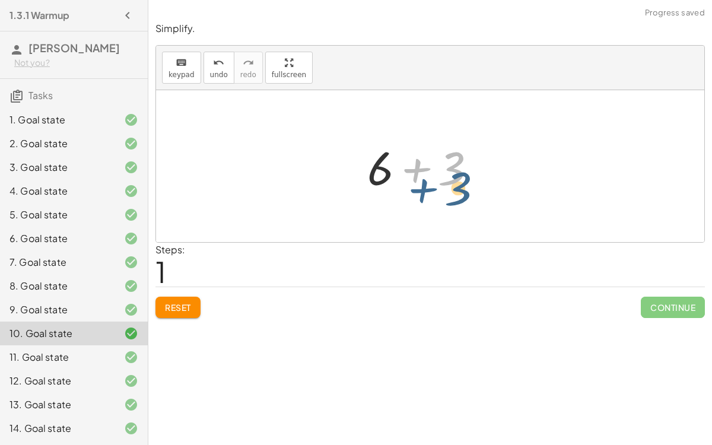
drag, startPoint x: 409, startPoint y: 170, endPoint x: 412, endPoint y: 183, distance: 13.5
click at [412, 183] on div at bounding box center [426, 166] width 131 height 61
click at [182, 77] on span "keypad" at bounding box center [182, 75] width 26 height 8
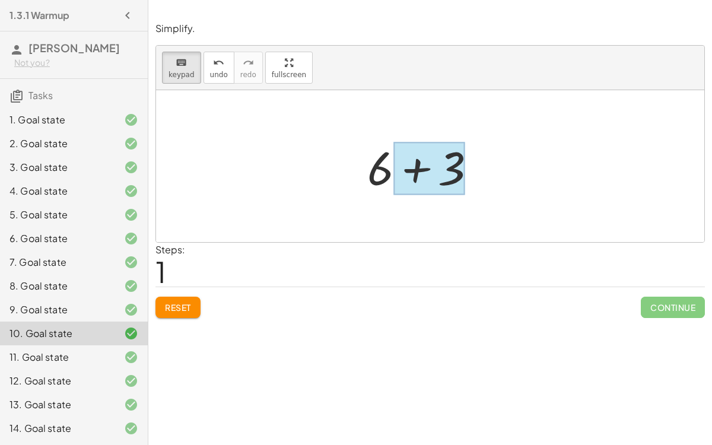
click at [420, 165] on div at bounding box center [428, 168] width 71 height 53
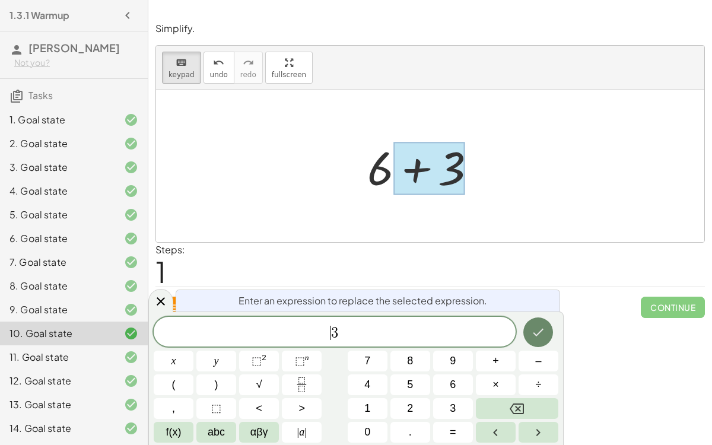
click at [524, 326] on button "Done" at bounding box center [538, 333] width 30 height 30
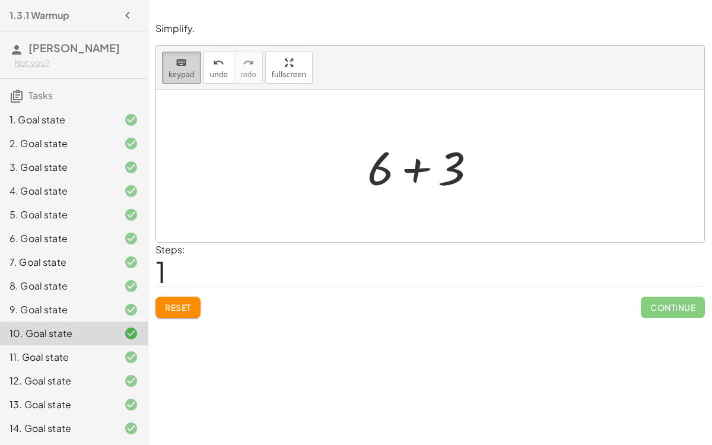
click at [175, 74] on span "keypad" at bounding box center [182, 75] width 26 height 8
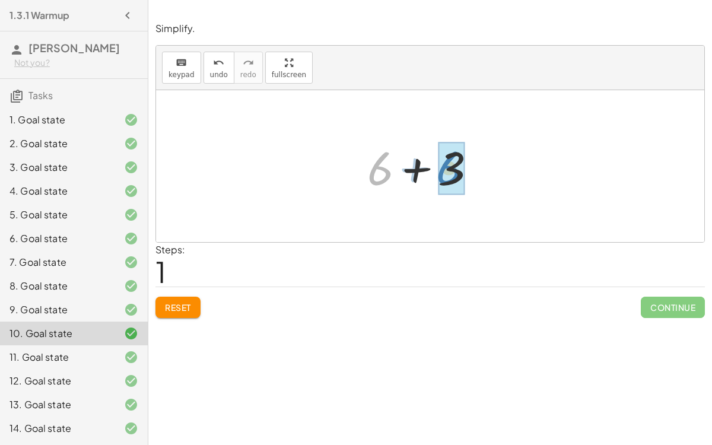
drag, startPoint x: 386, startPoint y: 173, endPoint x: 453, endPoint y: 172, distance: 66.5
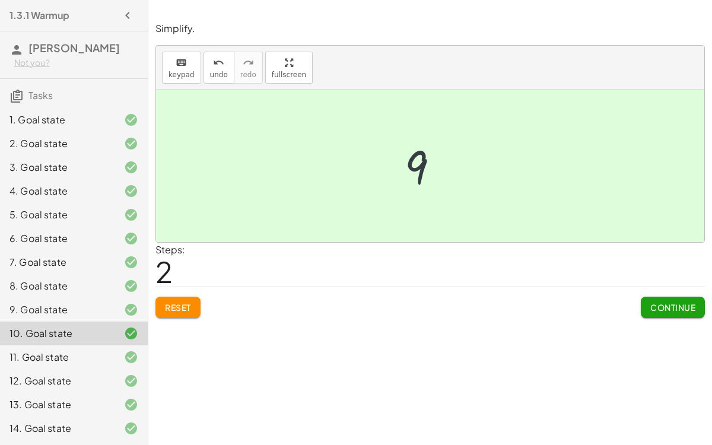
click at [453, 172] on div at bounding box center [427, 166] width 56 height 59
click at [712, 161] on div "Simplify. keyboard keypad undo undo redo redo fullscreen + 3 + 3 + 3 + 6 + 3 9 …" at bounding box center [430, 170] width 564 height 310
